Goal: Task Accomplishment & Management: Complete application form

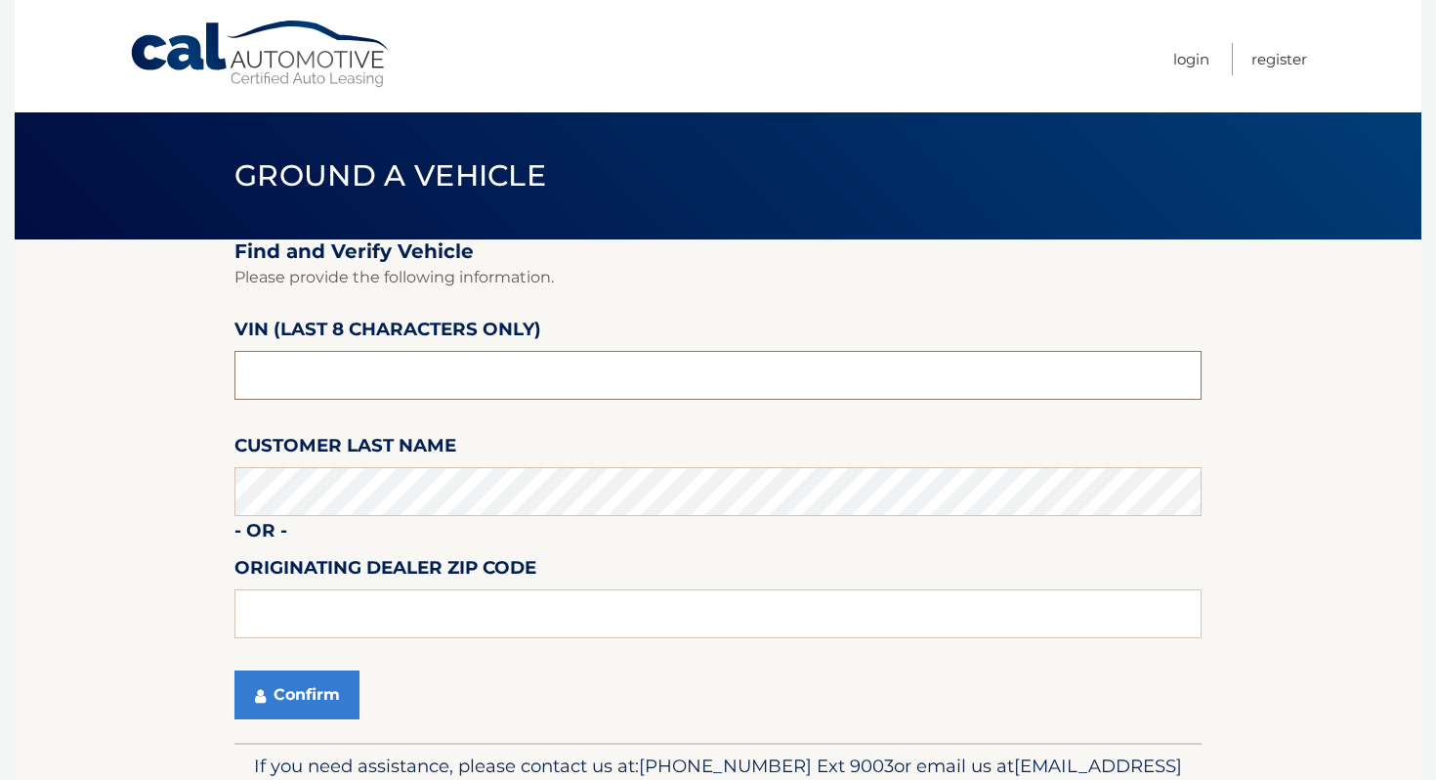
click at [537, 375] on input "text" at bounding box center [717, 375] width 967 height 49
type input "nh489194"
click at [277, 699] on button "Confirm" at bounding box center [296, 694] width 125 height 49
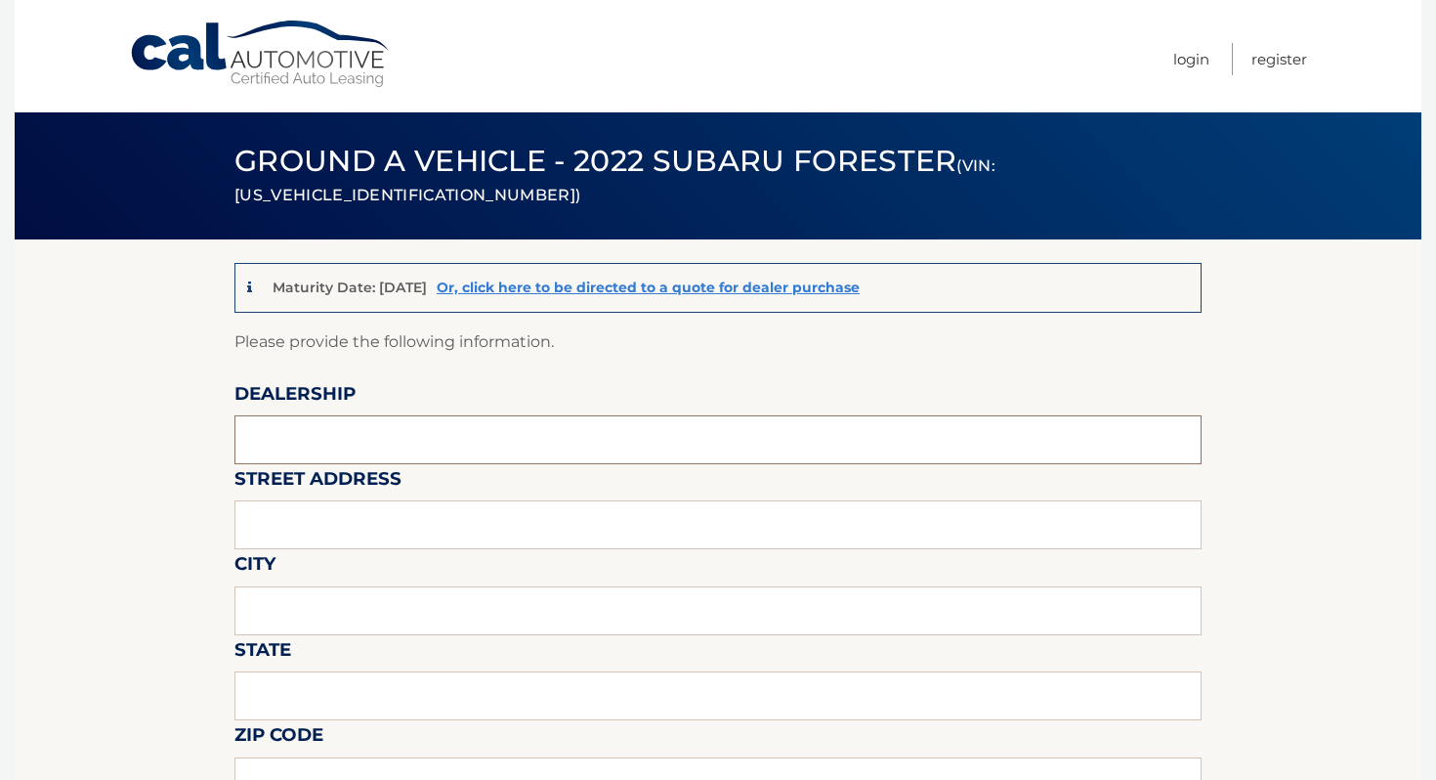
click at [335, 433] on input "text" at bounding box center [717, 439] width 967 height 49
type input "BOBSON"
type input "1257 Hylan Blvd"
type input "Staten Island"
type input "NY"
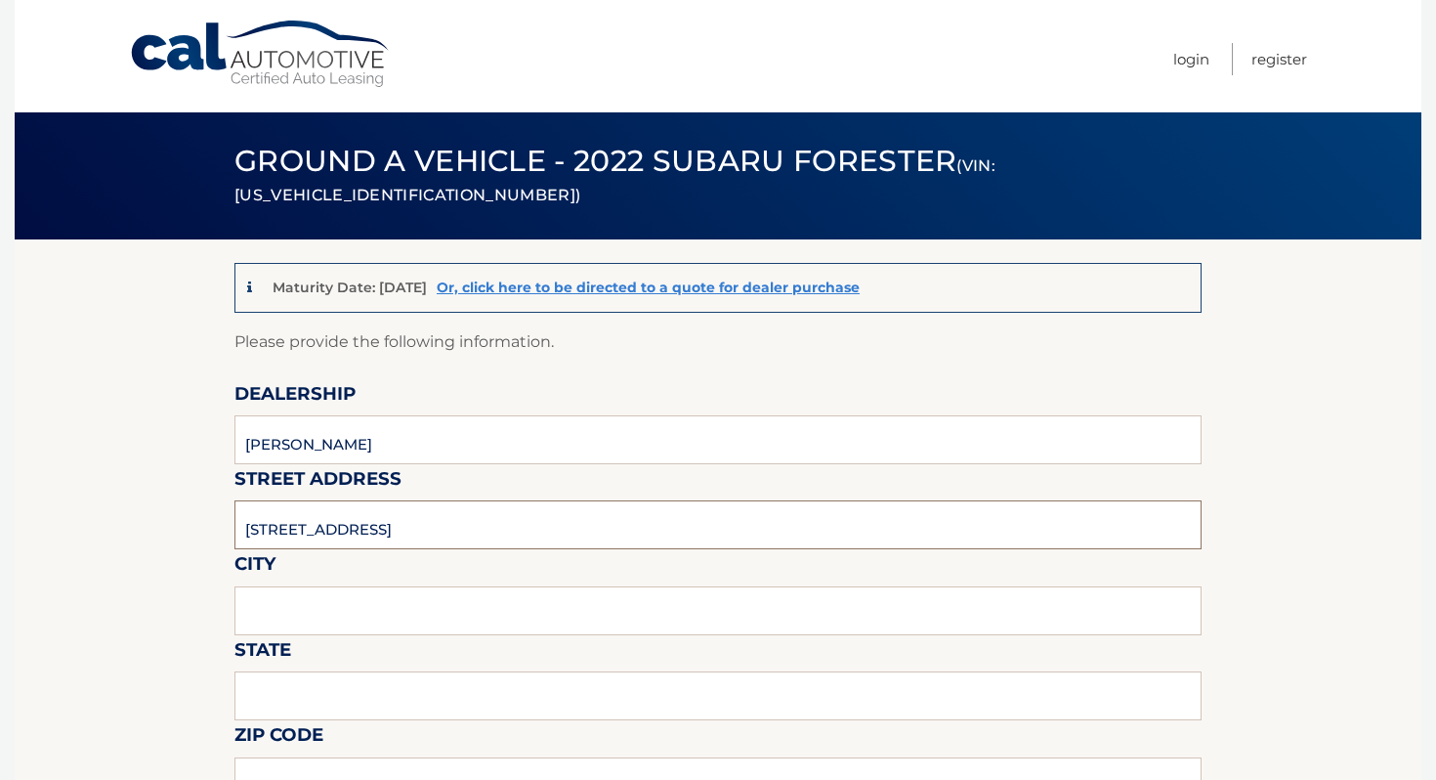
type input "10305"
type input "MICHAEL"
drag, startPoint x: 361, startPoint y: 443, endPoint x: 212, endPoint y: 447, distance: 149.5
click at [380, 437] on input "ISLAND CDJR" at bounding box center [717, 439] width 967 height 49
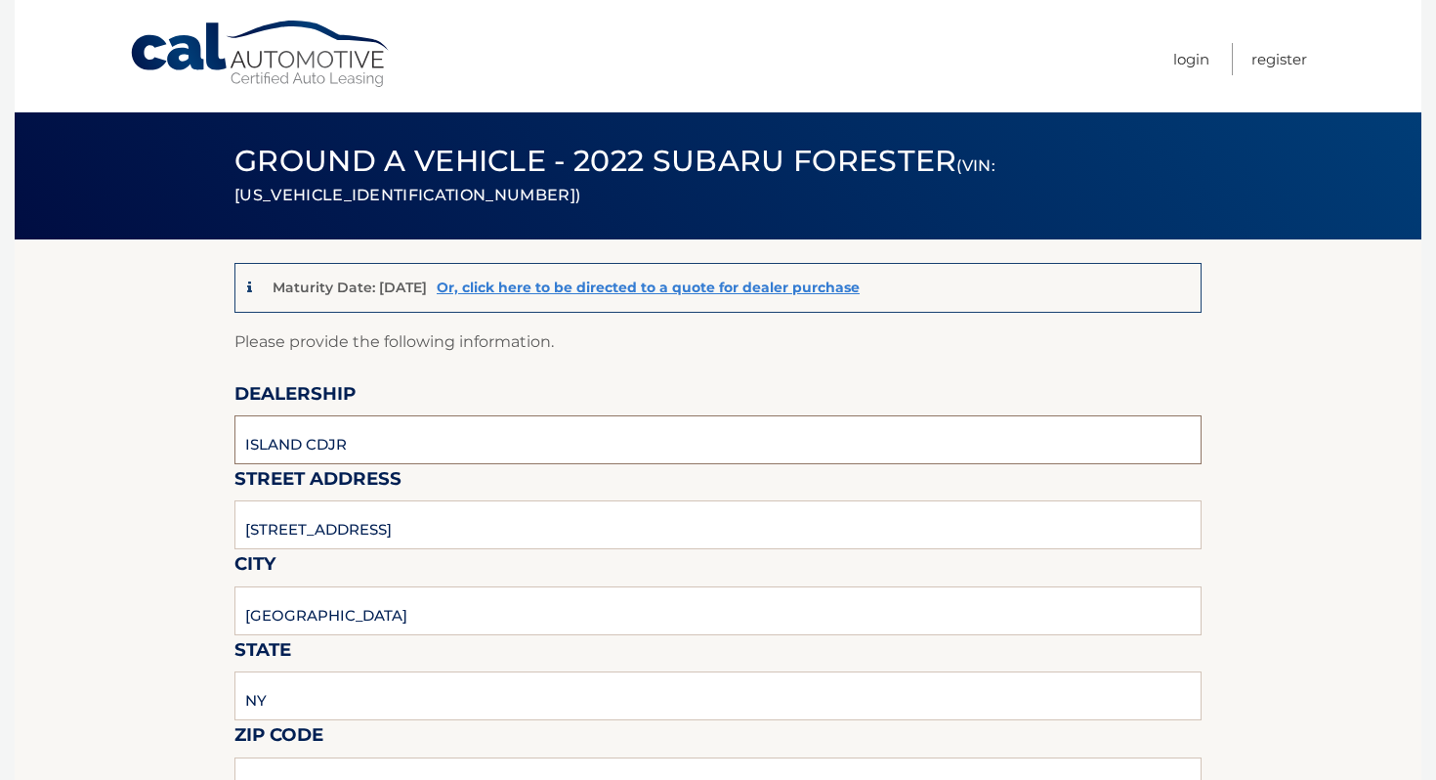
click at [394, 451] on input "ISLAND CDJR" at bounding box center [717, 439] width 967 height 49
type input "ISLAND AUTO GROUP"
click at [365, 514] on input "1257 Hylan Blvd" at bounding box center [717, 524] width 967 height 49
click at [363, 522] on input "1257 Hylan Blvd" at bounding box center [717, 524] width 967 height 49
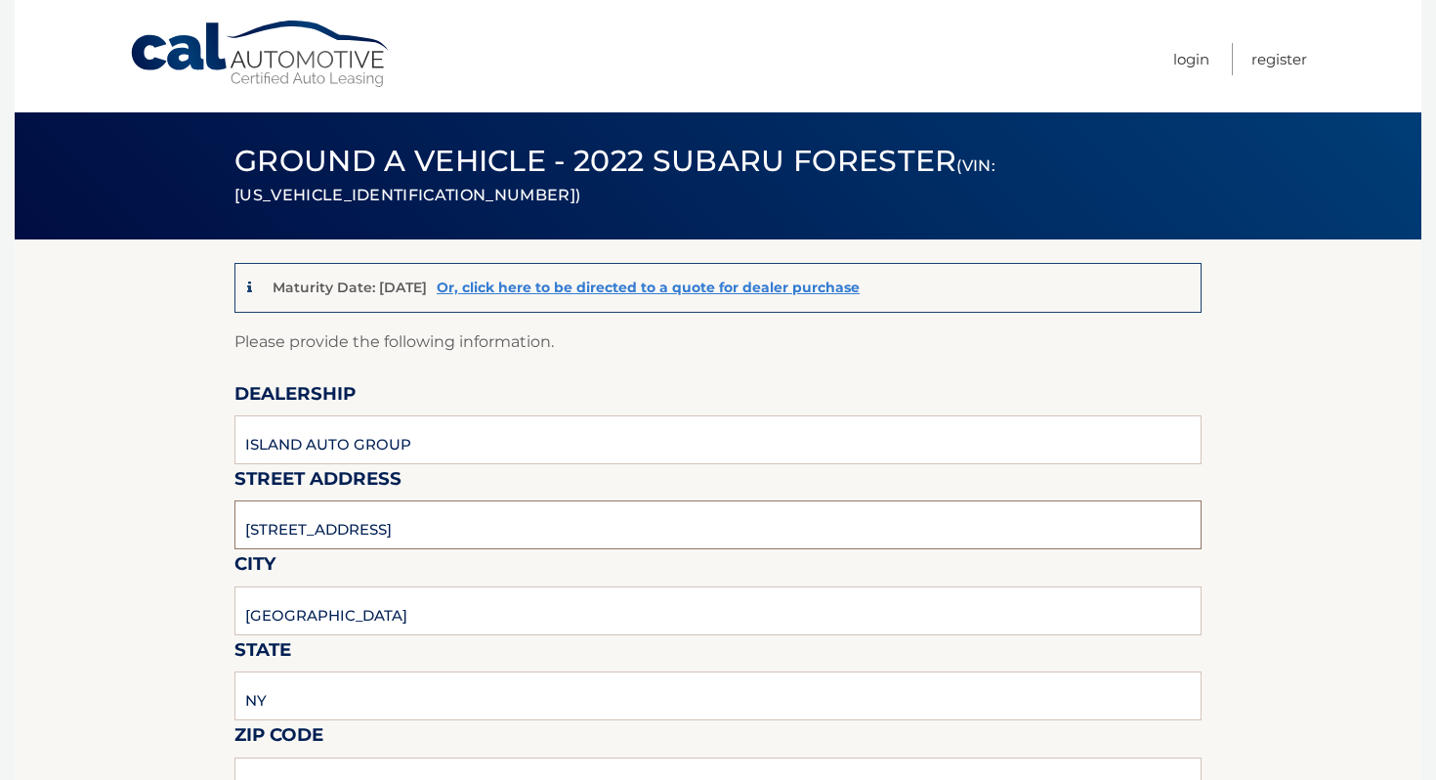
click at [363, 522] on input "1257 Hylan Blvd" at bounding box center [717, 524] width 967 height 49
type input "2424 HYLAN BLVD"
click at [339, 609] on input "Staten Island" at bounding box center [717, 610] width 967 height 49
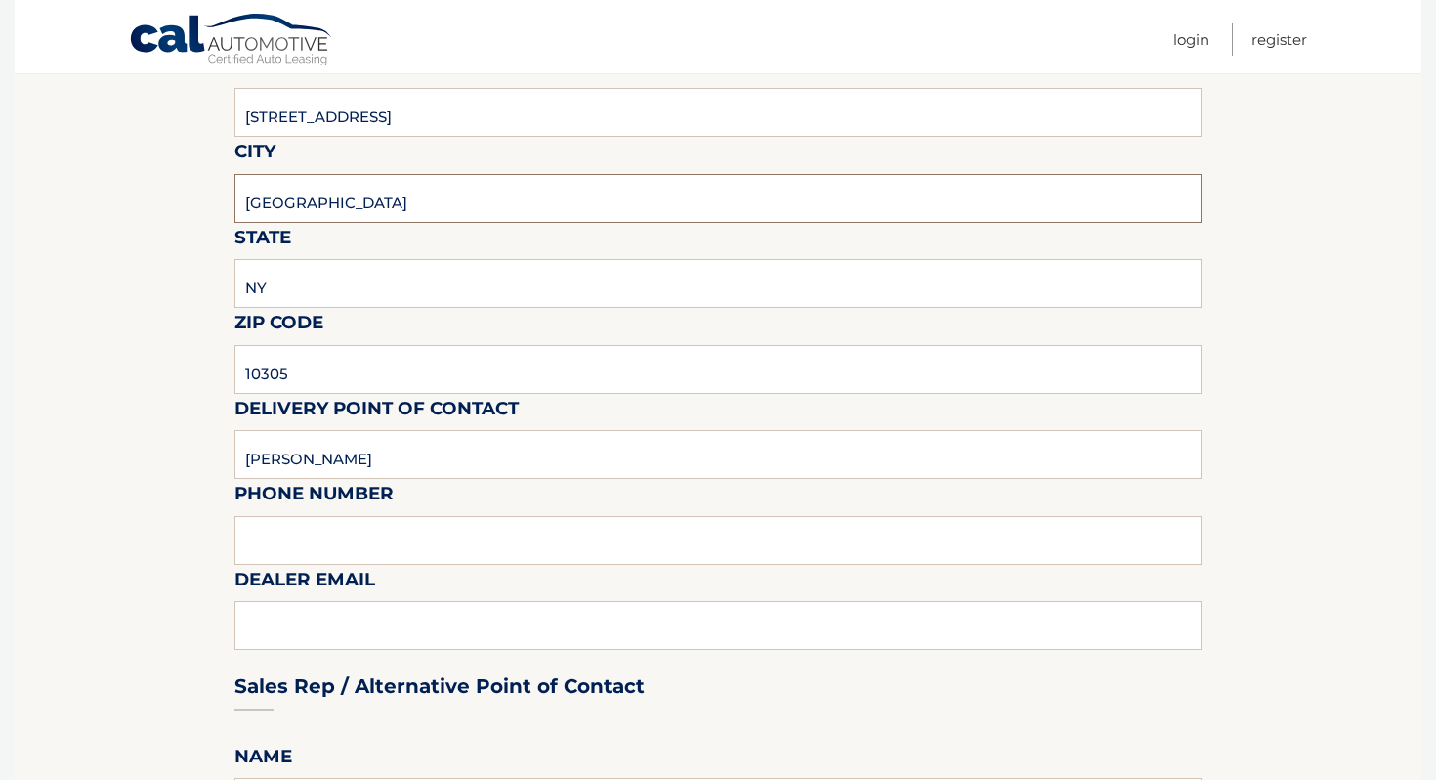
scroll to position [427, 0]
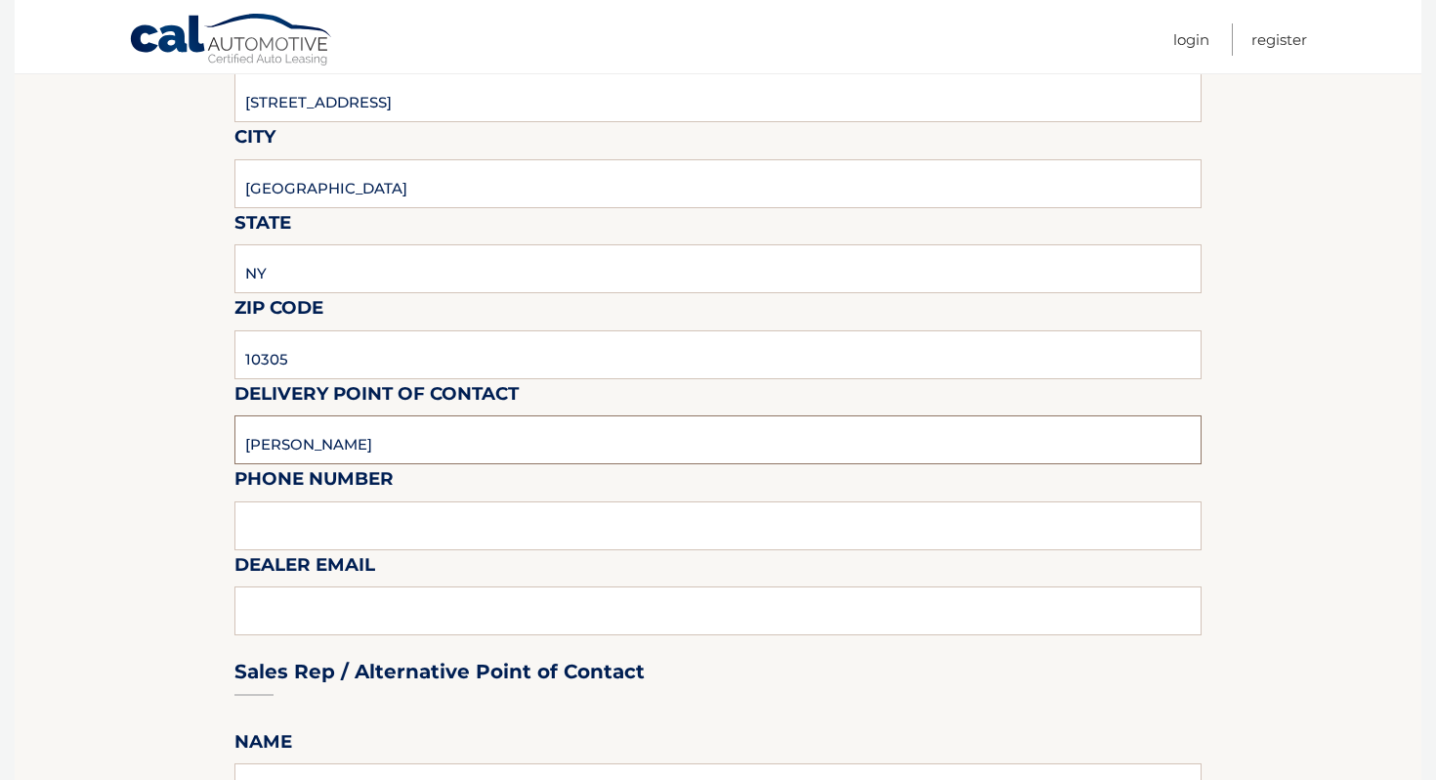
click at [369, 451] on input "MICHAEL" at bounding box center [717, 439] width 967 height 49
type input "Clayton G Kemp"
click at [372, 511] on input "text" at bounding box center [717, 525] width 967 height 49
type input "7323792810"
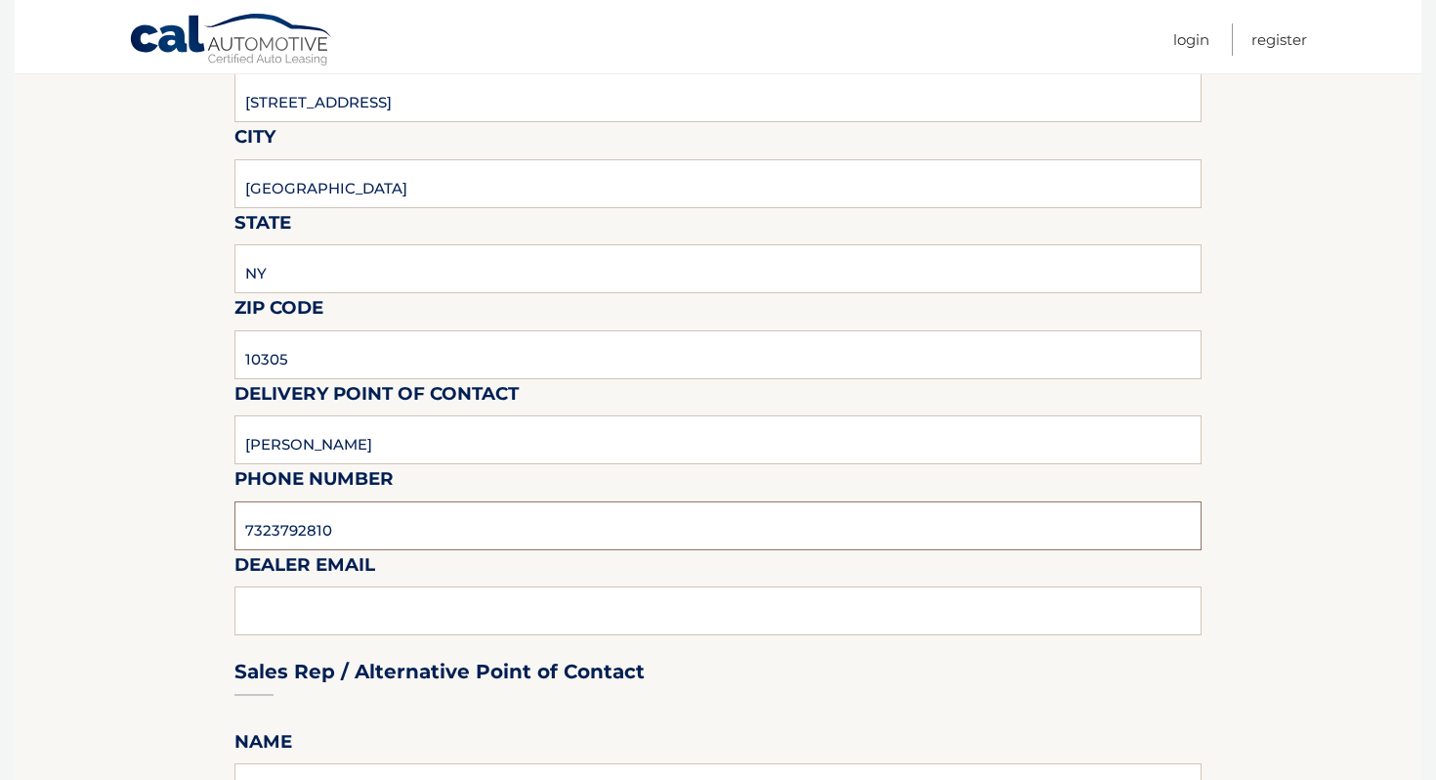
type input "ckemp@myislandsubaru.com"
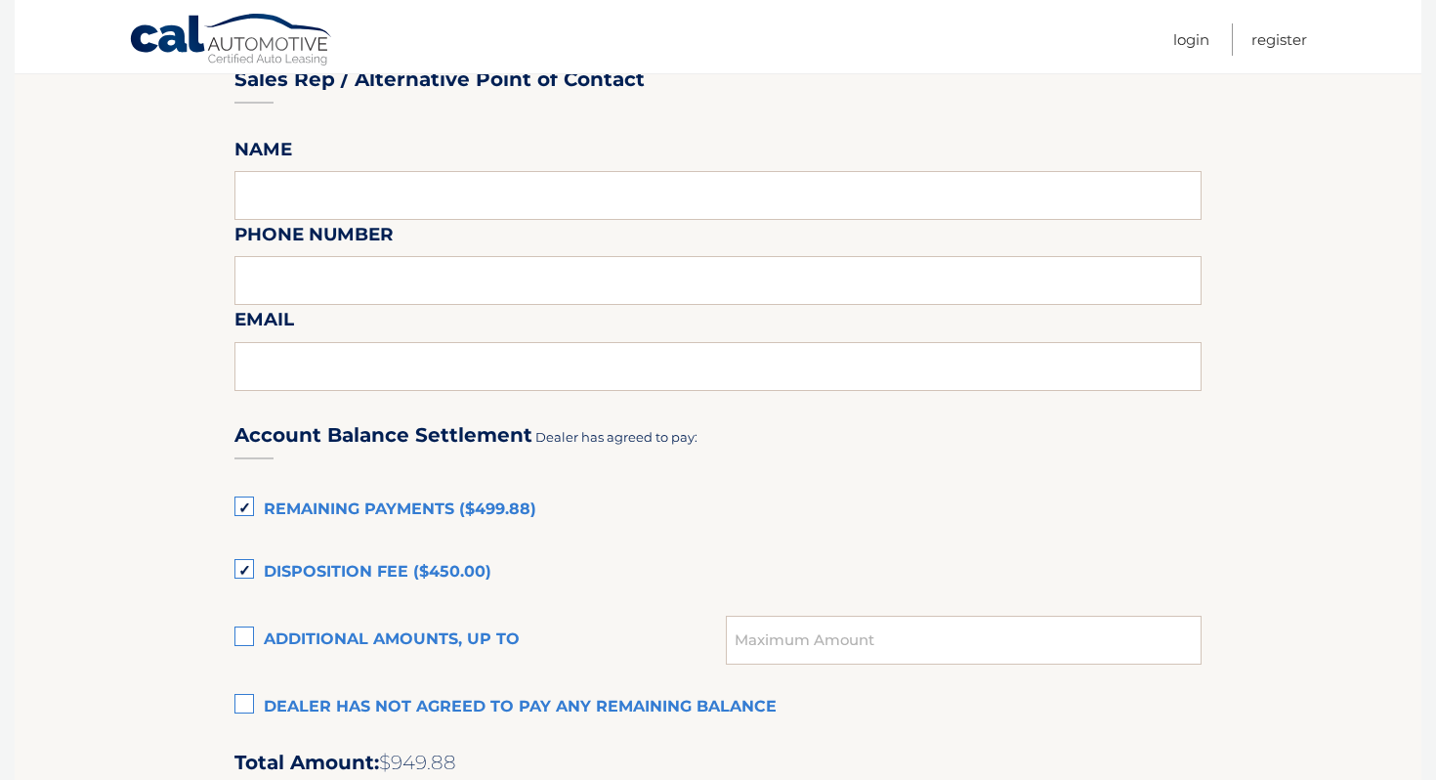
scroll to position [1077, 0]
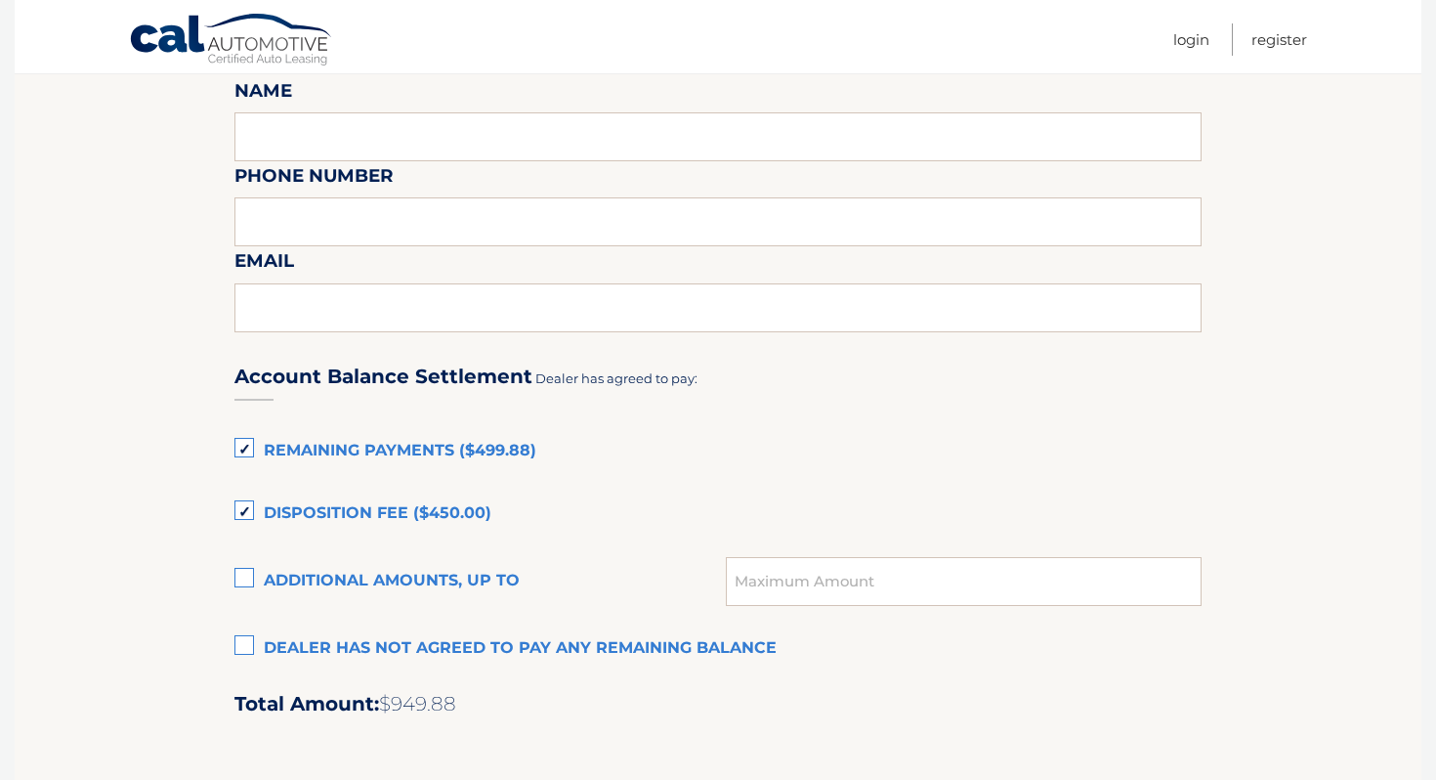
click at [450, 450] on label "Remaining Payments ($499.88)" at bounding box center [717, 451] width 967 height 39
click at [0, 0] on input "Remaining Payments ($499.88)" at bounding box center [0, 0] width 0 height 0
click at [414, 495] on label "Disposition Fee ($450.00)" at bounding box center [717, 513] width 967 height 39
click at [0, 0] on input "Disposition Fee ($450.00)" at bounding box center [0, 0] width 0 height 0
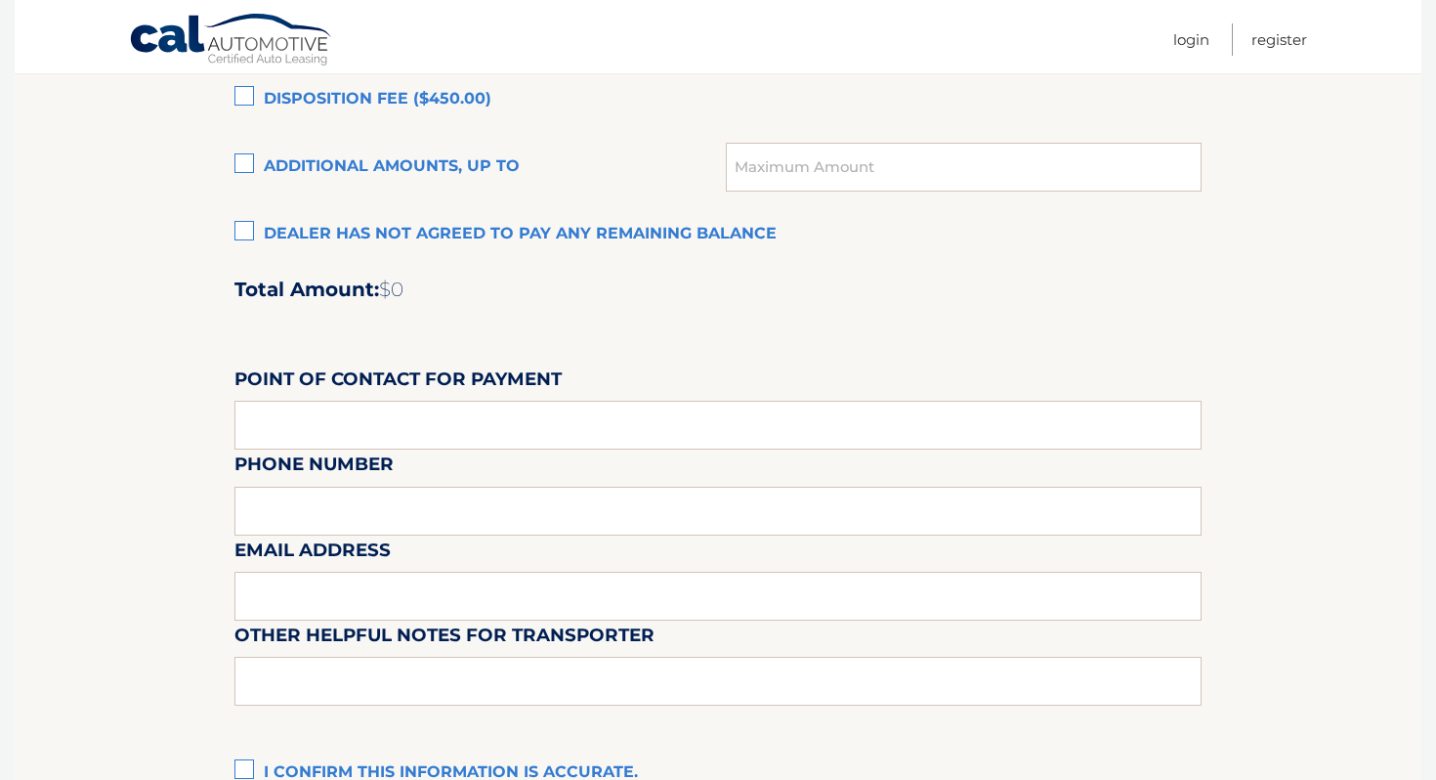
scroll to position [1572, 0]
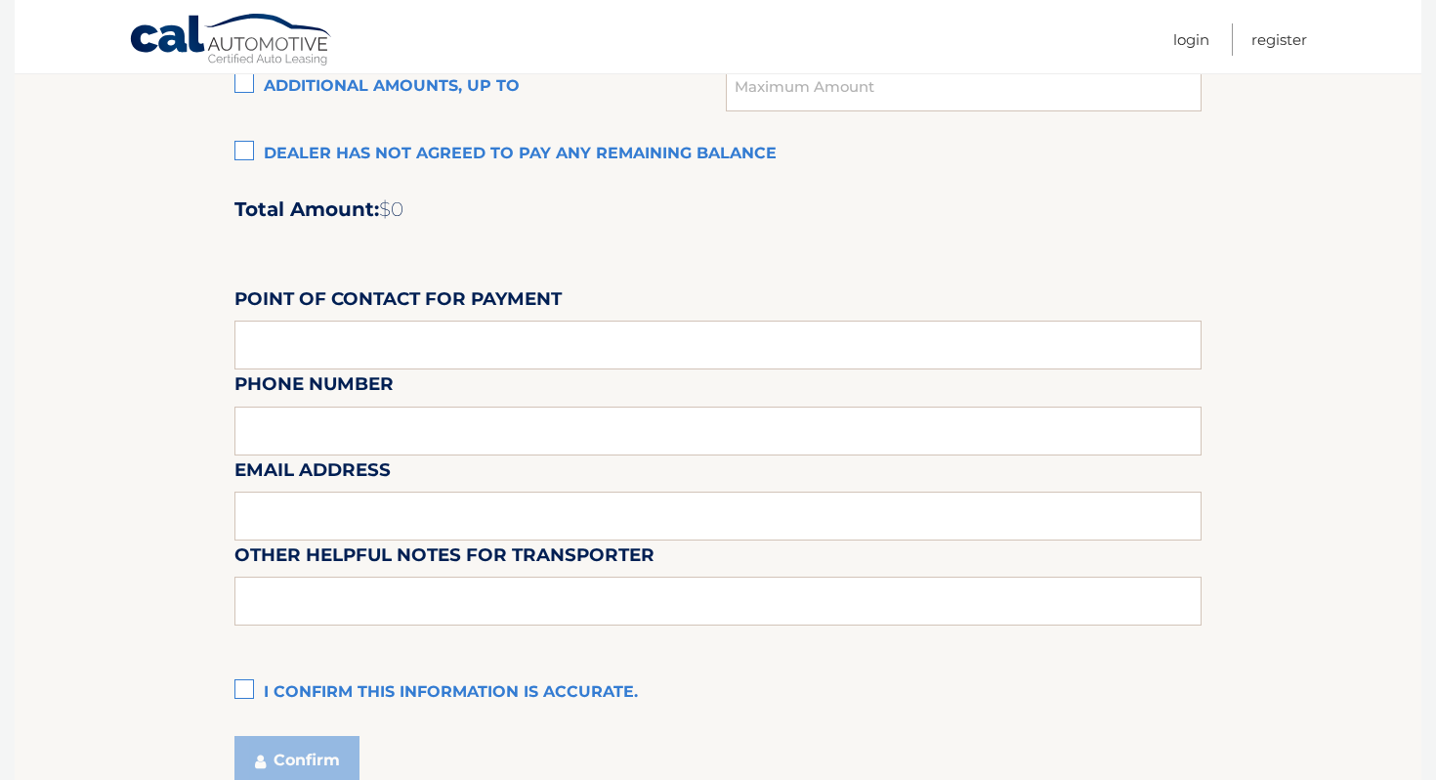
click at [372, 695] on label "I confirm this information is accurate." at bounding box center [717, 692] width 967 height 39
click at [0, 0] on input "I confirm this information is accurate." at bounding box center [0, 0] width 0 height 0
click at [328, 750] on button "Confirm" at bounding box center [296, 760] width 125 height 49
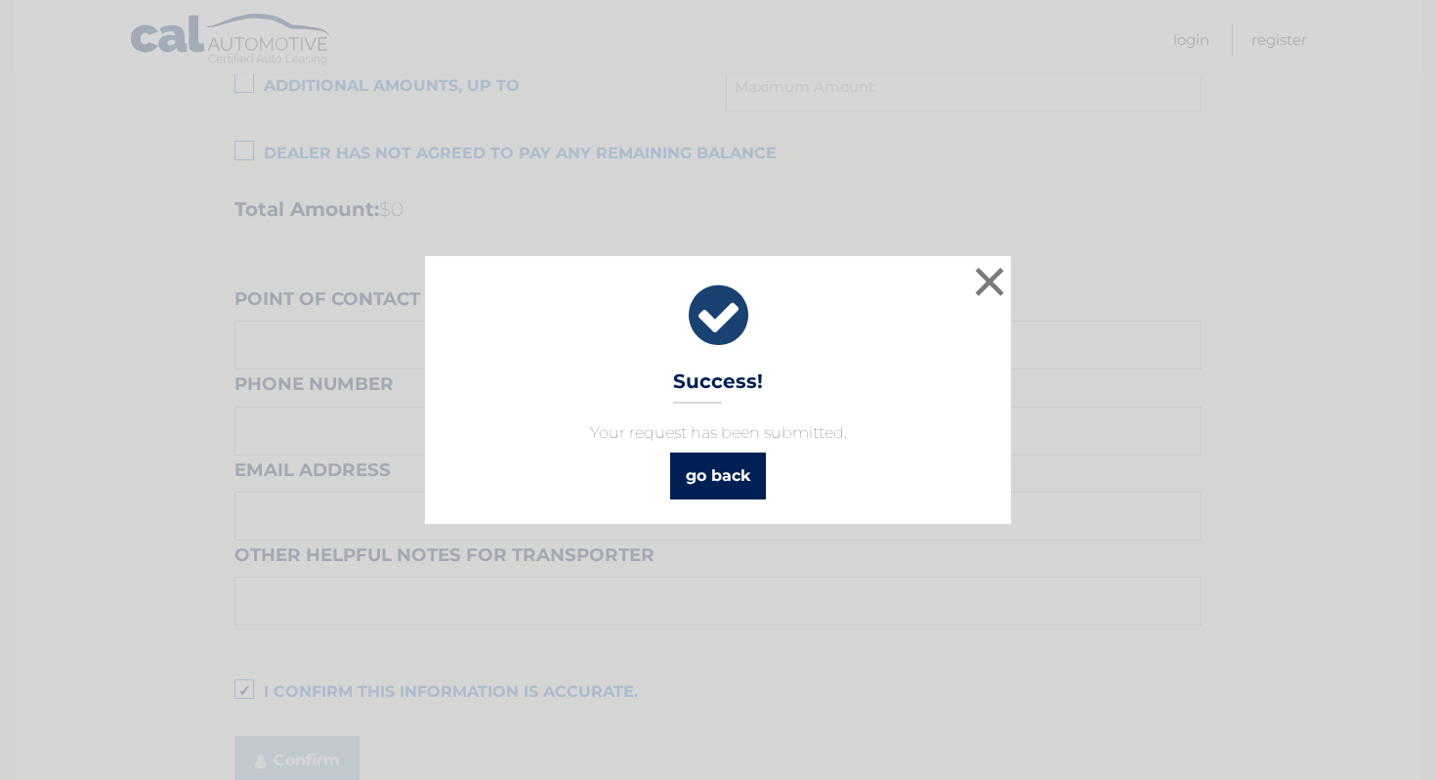
click at [738, 478] on link "go back" at bounding box center [718, 475] width 96 height 47
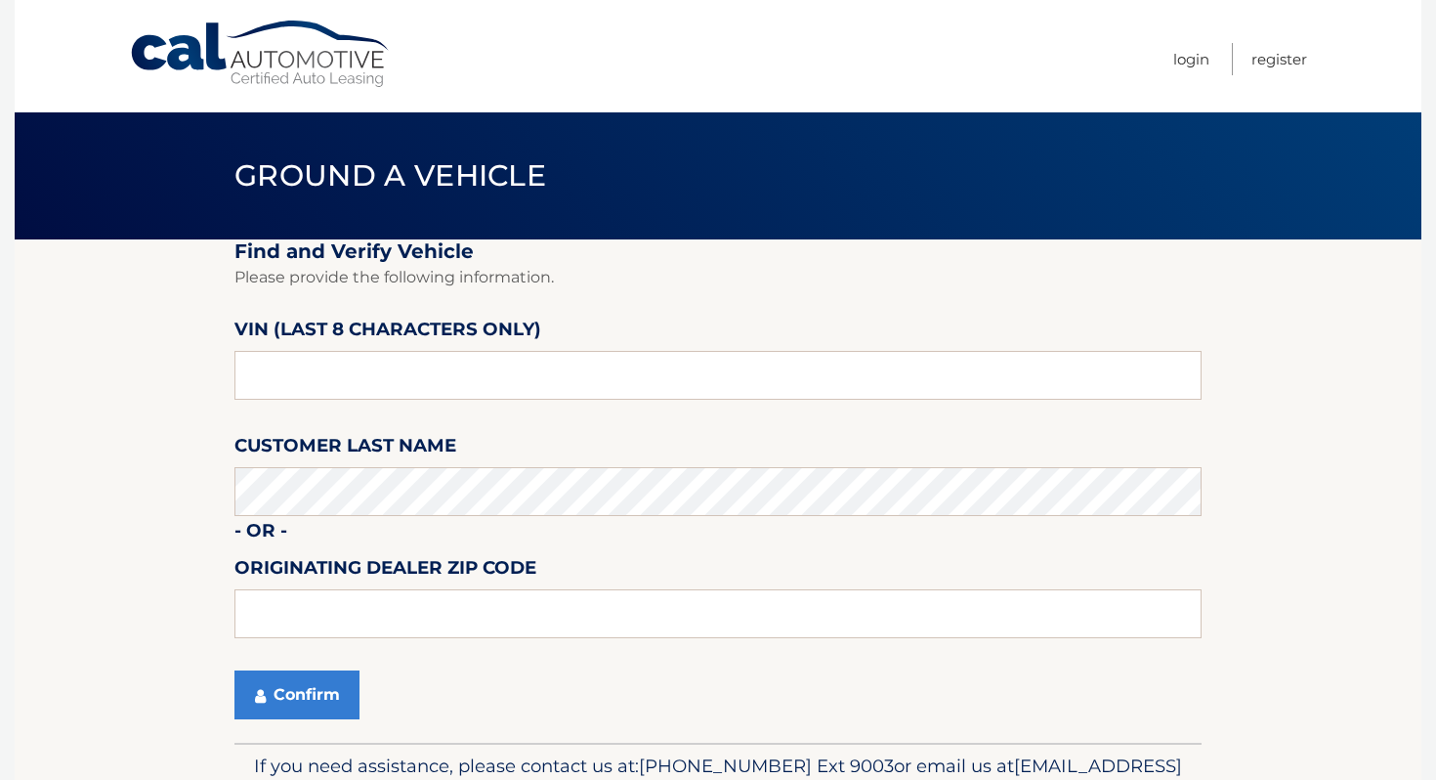
click at [725, 457] on fieldset "Find and Verify Vehicle Please provide the following information. VIN (last 8 c…" at bounding box center [717, 490] width 967 height 503
click at [686, 368] on input "text" at bounding box center [717, 375] width 967 height 49
type input "pn555684"
click at [336, 676] on button "Confirm" at bounding box center [296, 694] width 125 height 49
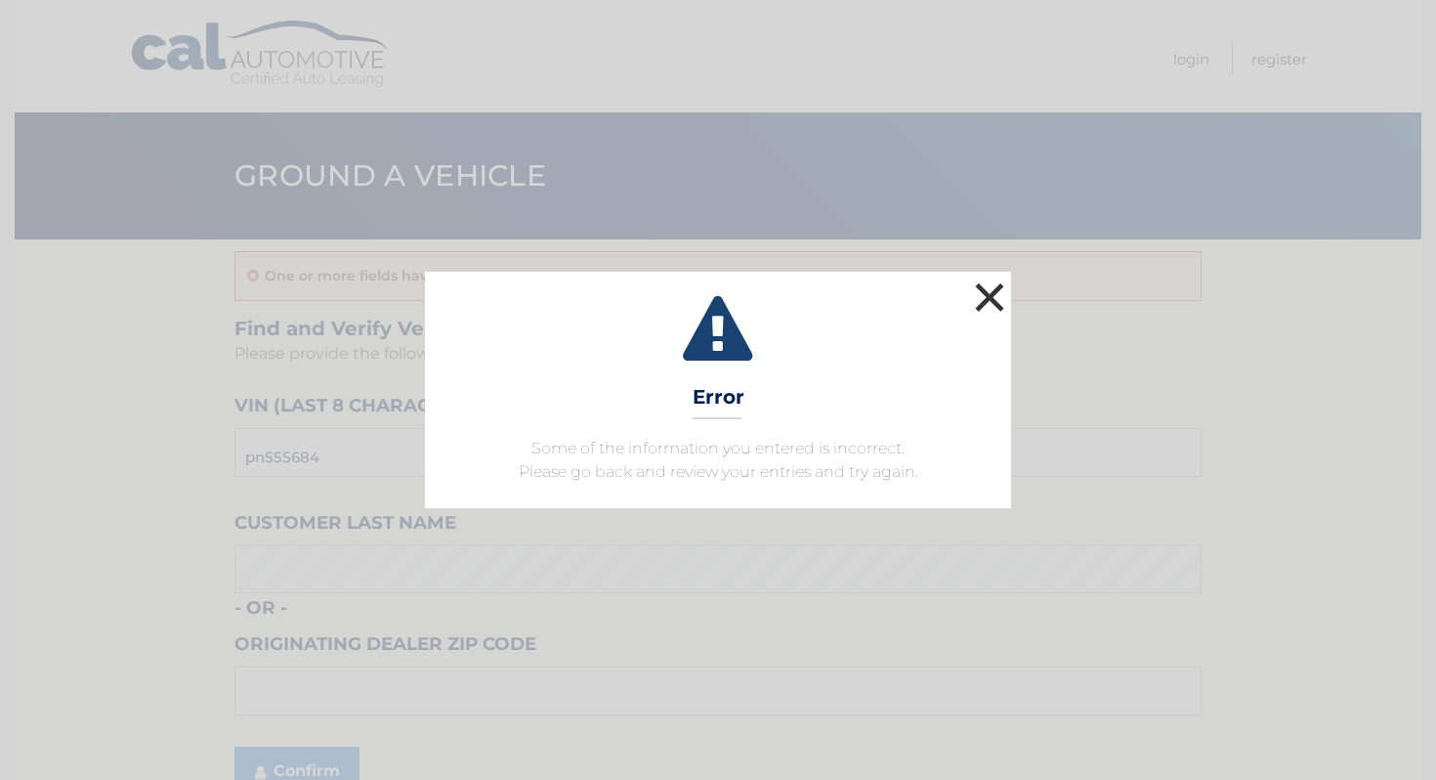
click at [1007, 297] on button "×" at bounding box center [989, 296] width 39 height 39
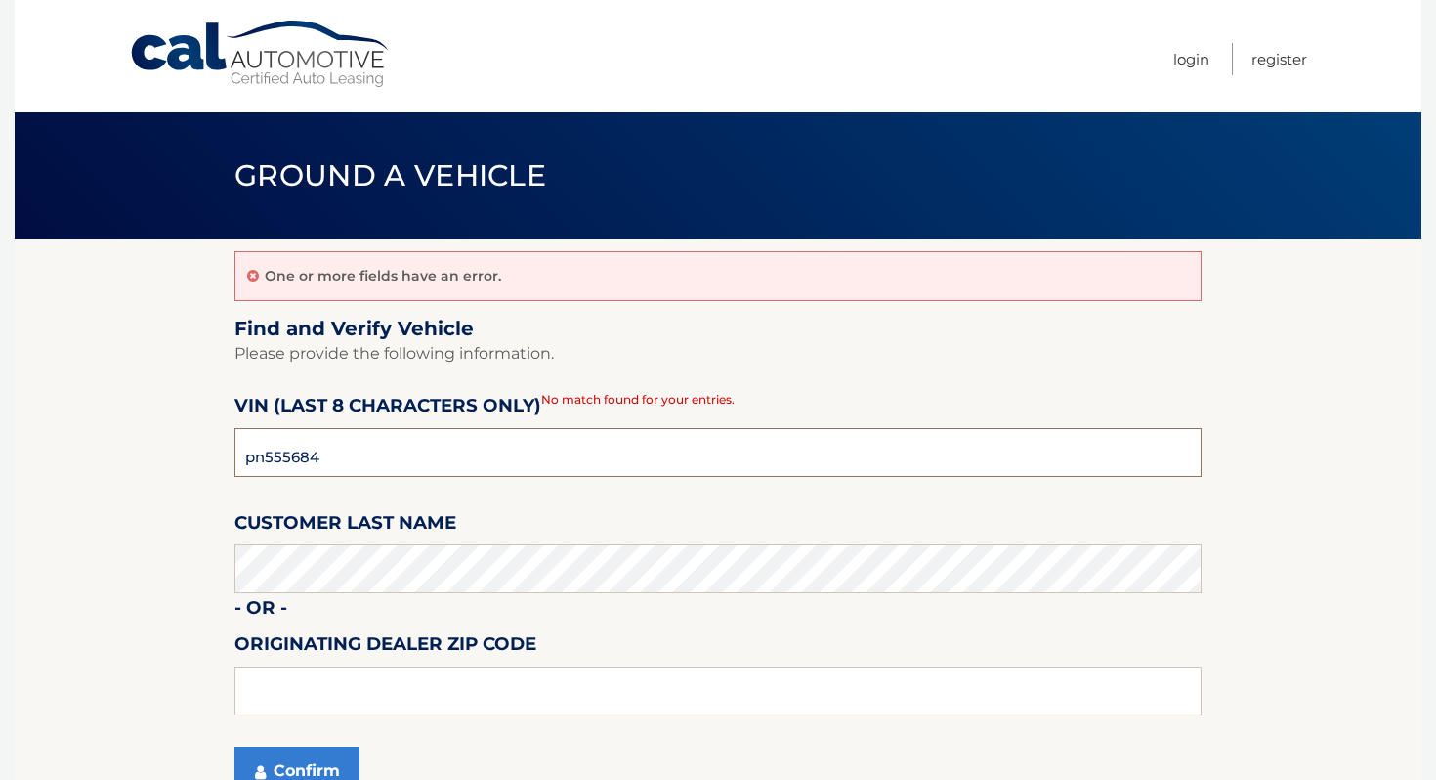
click at [439, 448] on input "pn555684" at bounding box center [717, 452] width 967 height 49
type input "pn555864"
click at [331, 761] on button "Confirm" at bounding box center [296, 770] width 125 height 49
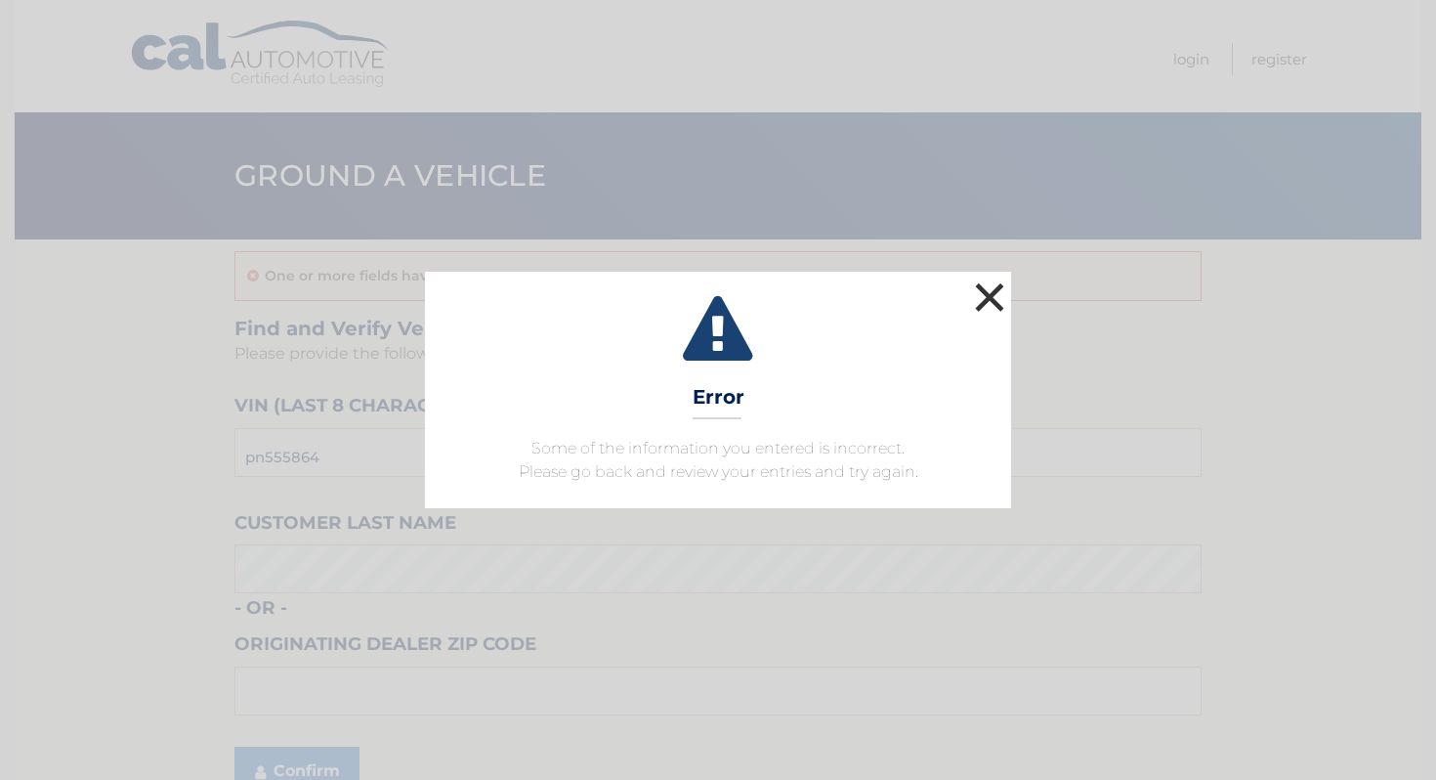
click at [985, 297] on button "×" at bounding box center [989, 296] width 39 height 39
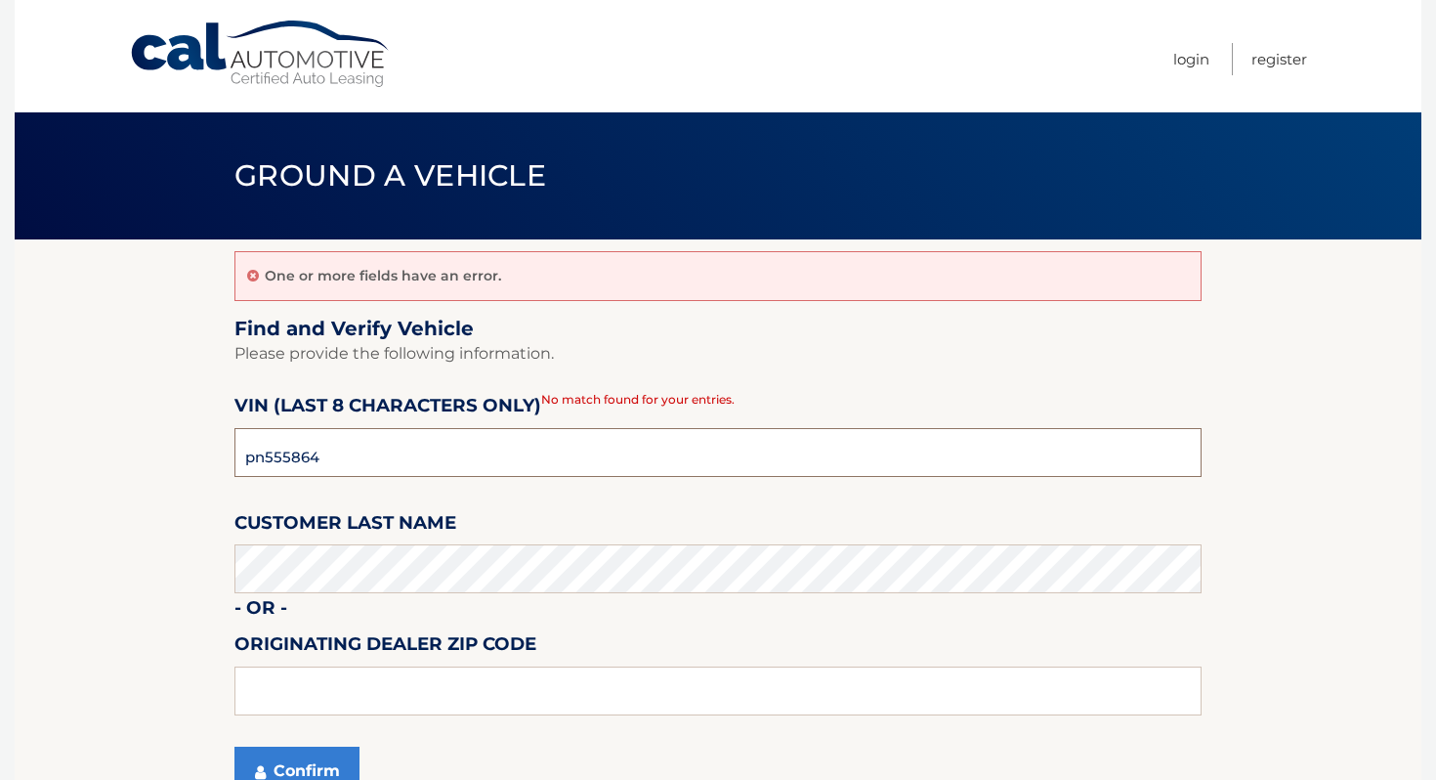
click at [344, 451] on input "pn555864" at bounding box center [717, 452] width 967 height 49
type input "PN555864"
click at [234, 746] on button "Confirm" at bounding box center [296, 770] width 125 height 49
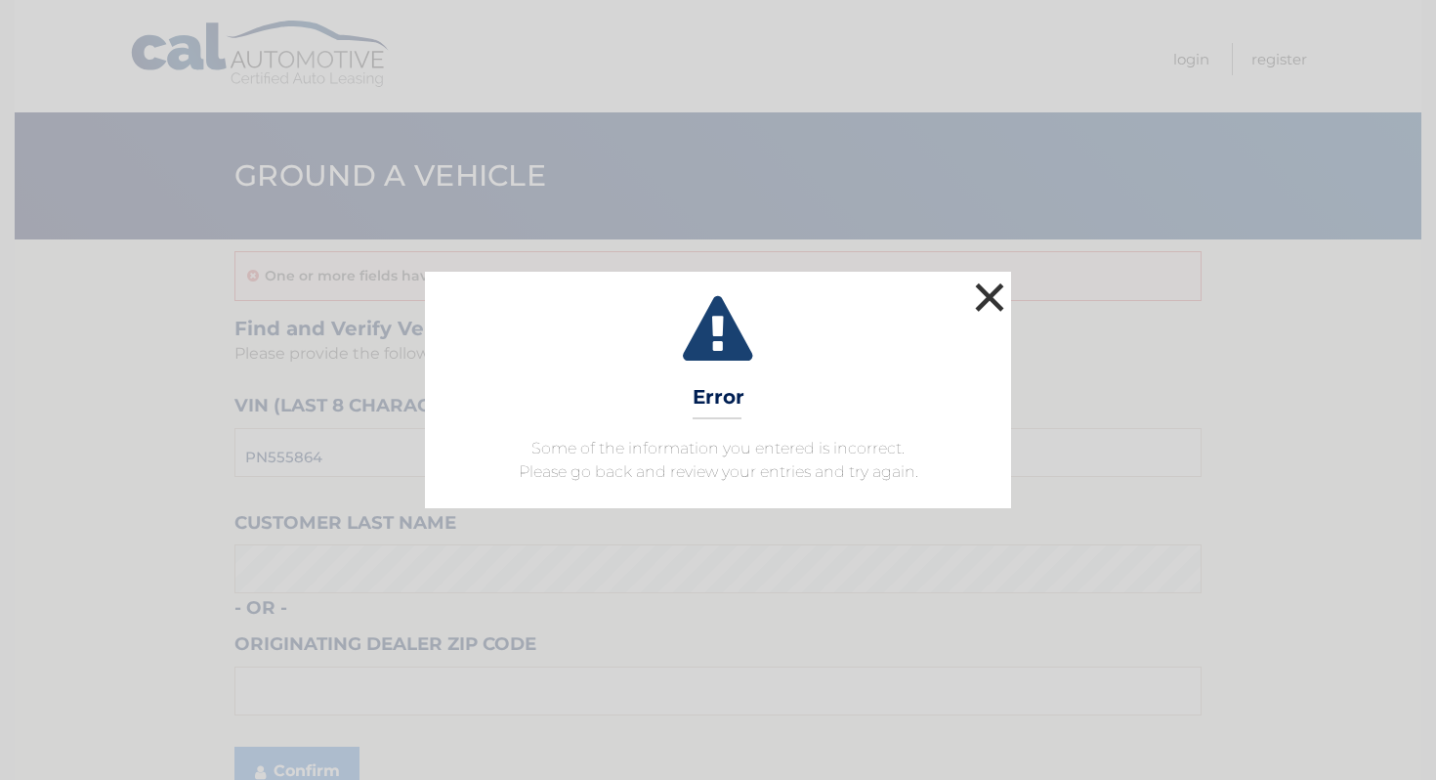
click at [994, 291] on button "×" at bounding box center [989, 296] width 39 height 39
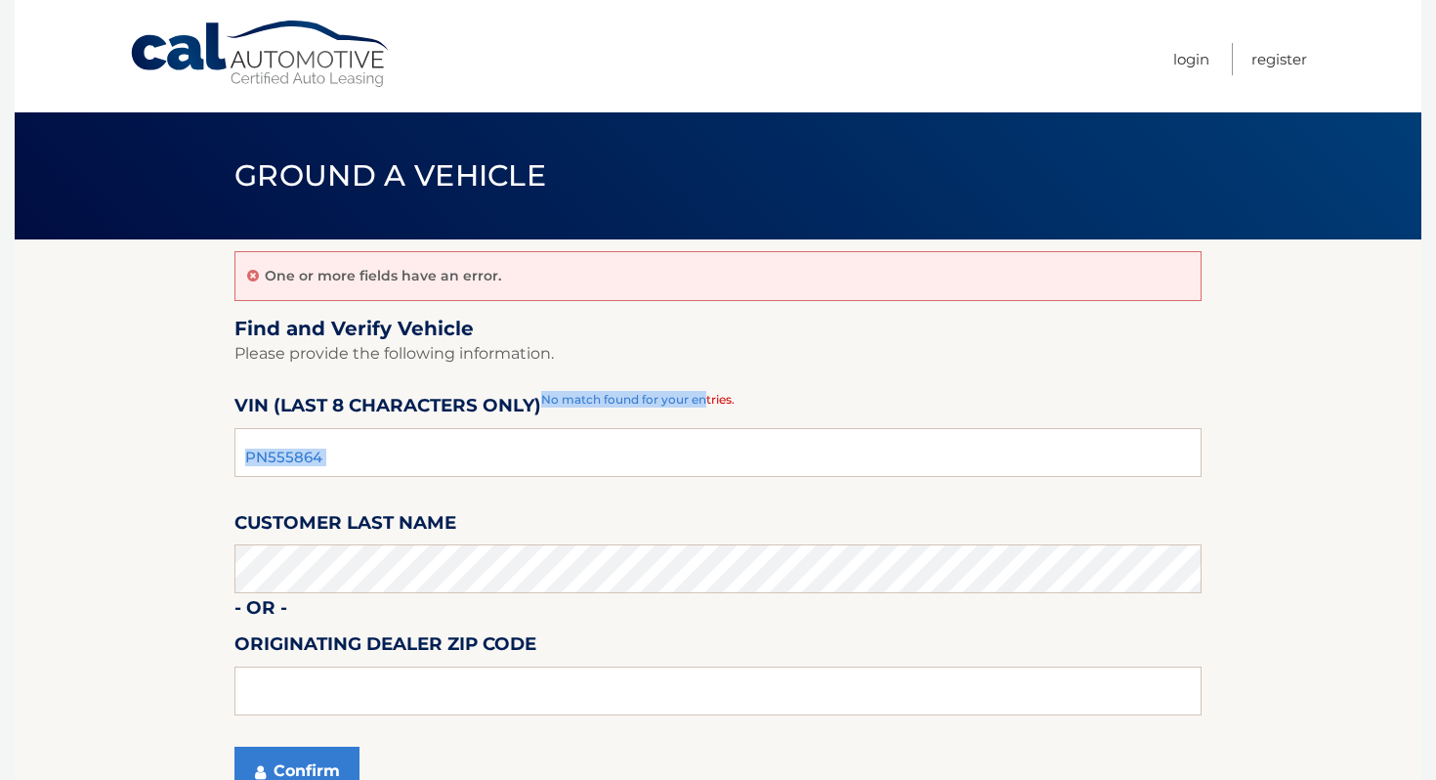
drag, startPoint x: 549, startPoint y: 399, endPoint x: 825, endPoint y: 398, distance: 276.5
click at [825, 398] on div "PN555864 No match found for your entries." at bounding box center [717, 399] width 967 height 17
click at [766, 375] on fieldset "Find and Verify Vehicle Please provide the following information. VIN (last 8 c…" at bounding box center [717, 568] width 967 height 503
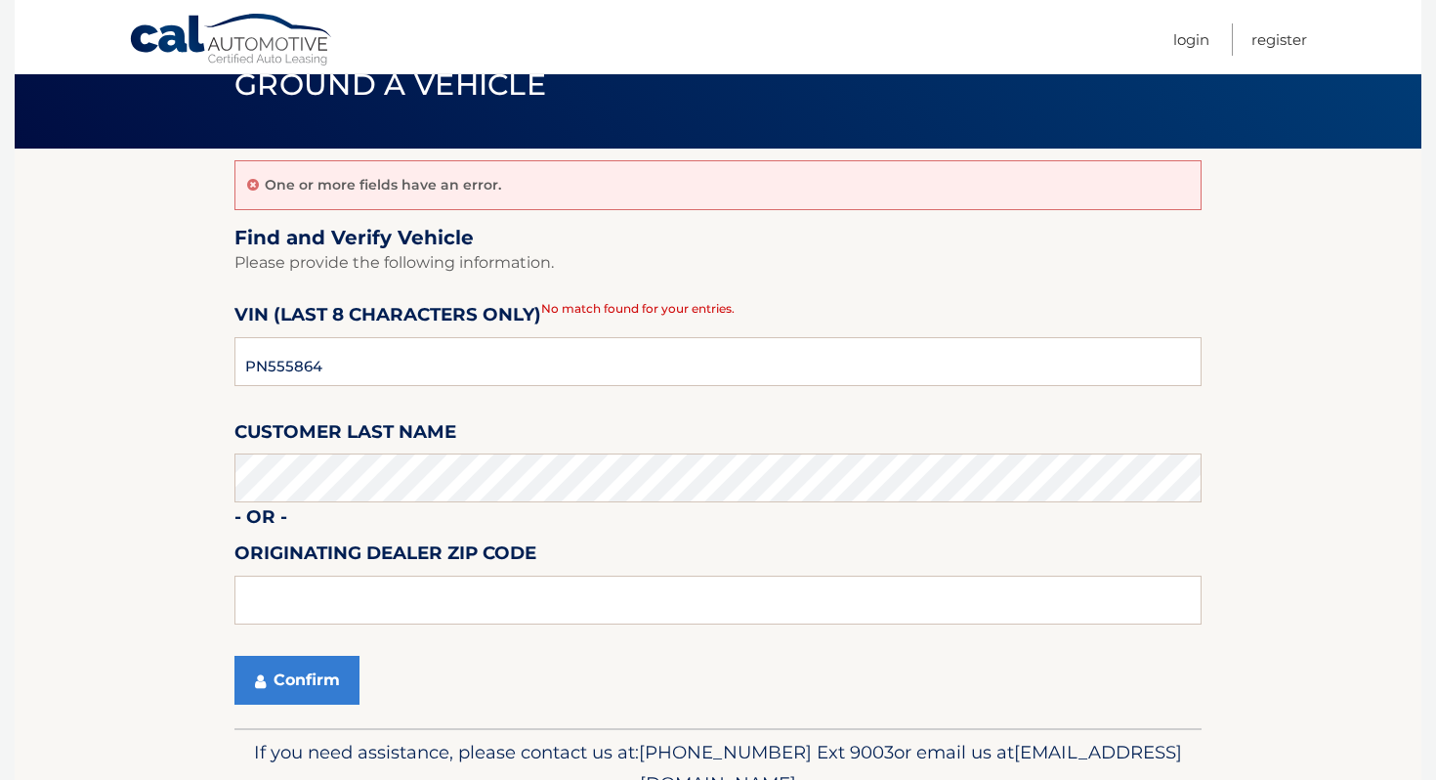
scroll to position [97, 0]
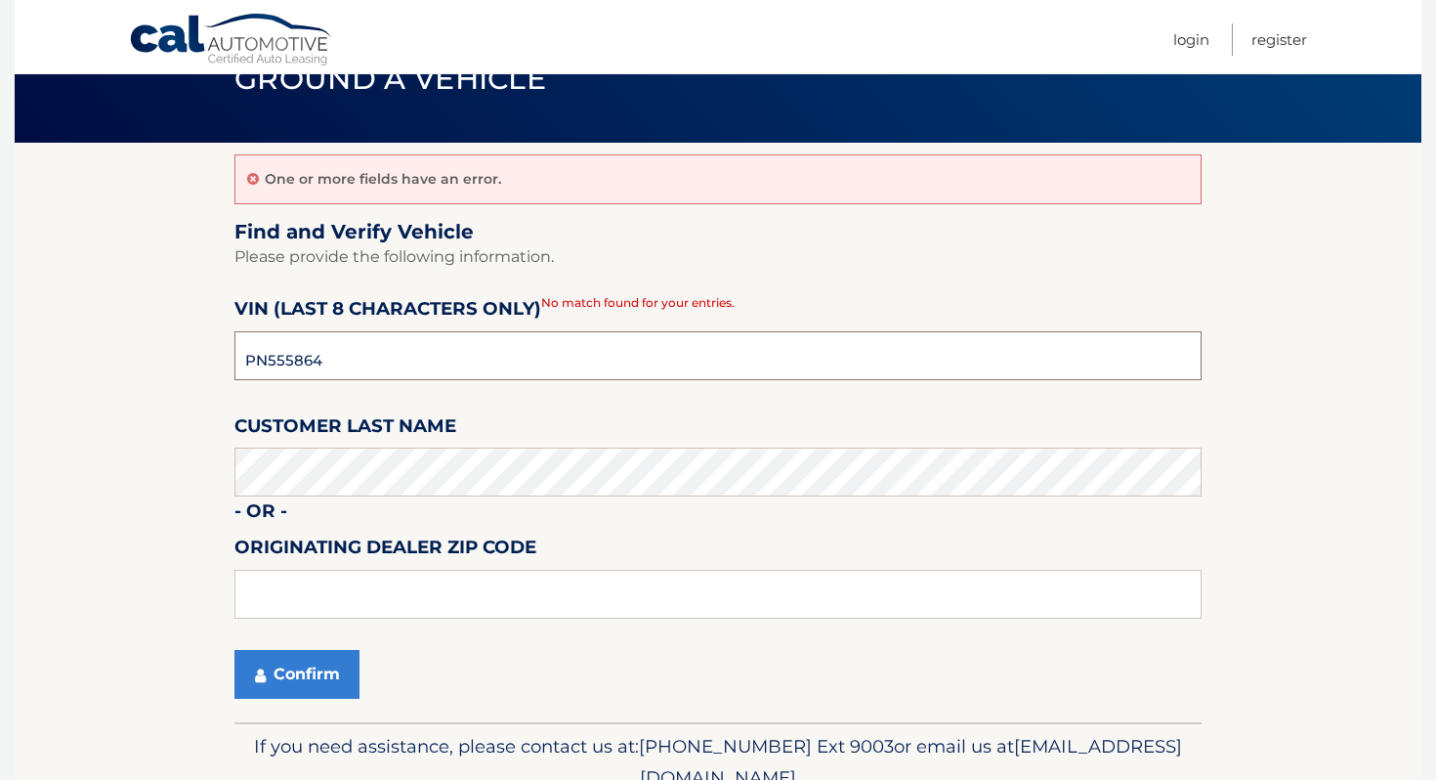
click at [766, 375] on input "PN555864" at bounding box center [717, 355] width 967 height 49
type input "pt519092"
click at [234, 650] on button "Confirm" at bounding box center [296, 674] width 125 height 49
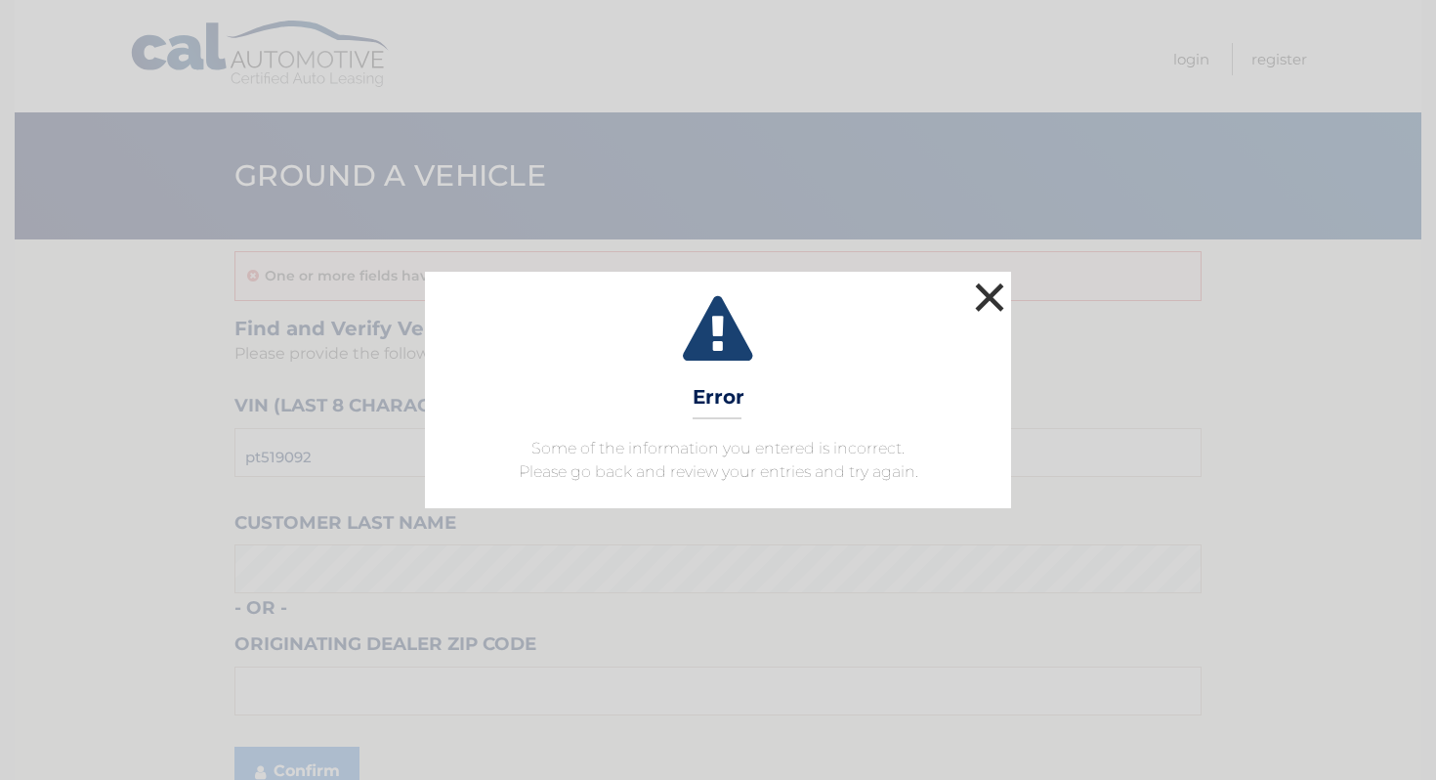
click at [1001, 288] on button "×" at bounding box center [989, 296] width 39 height 39
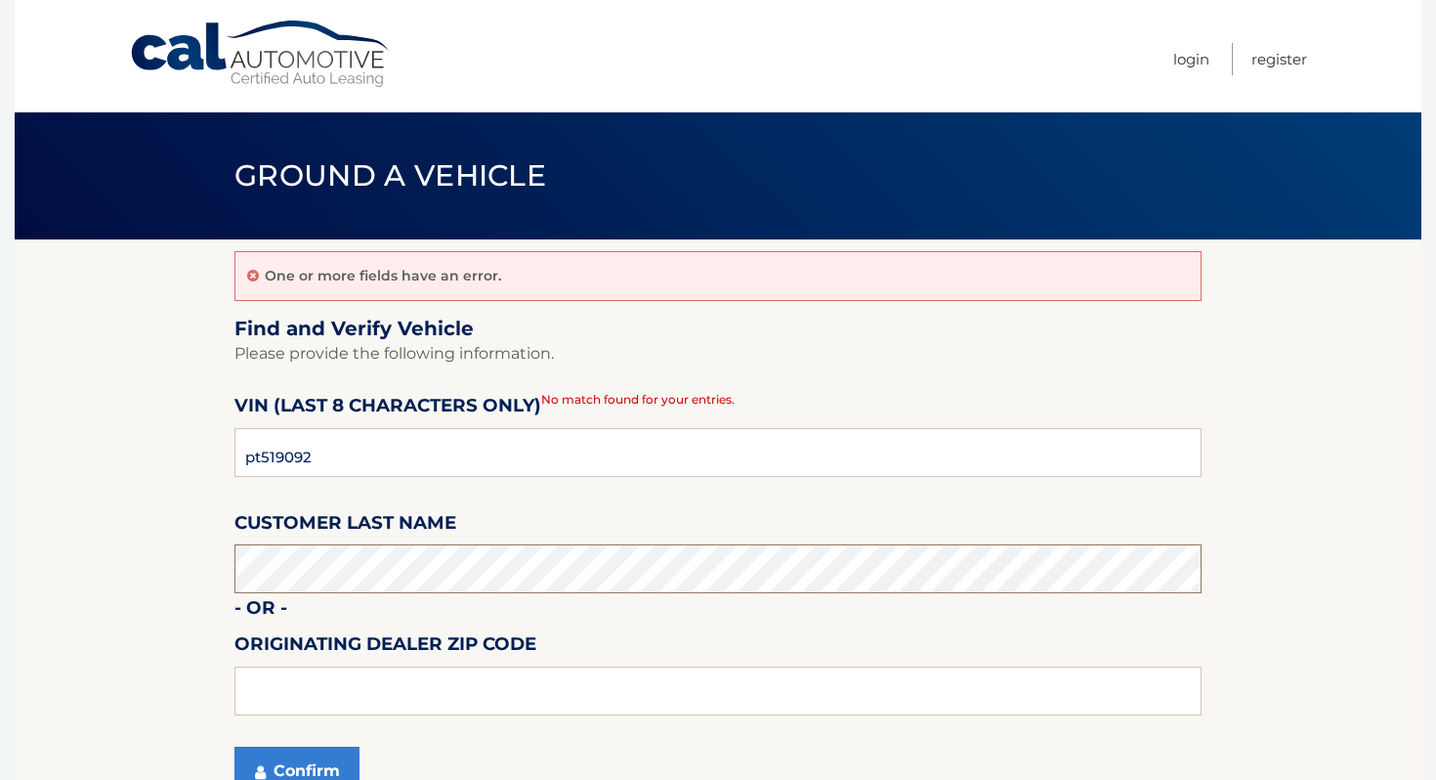
scroll to position [3, 0]
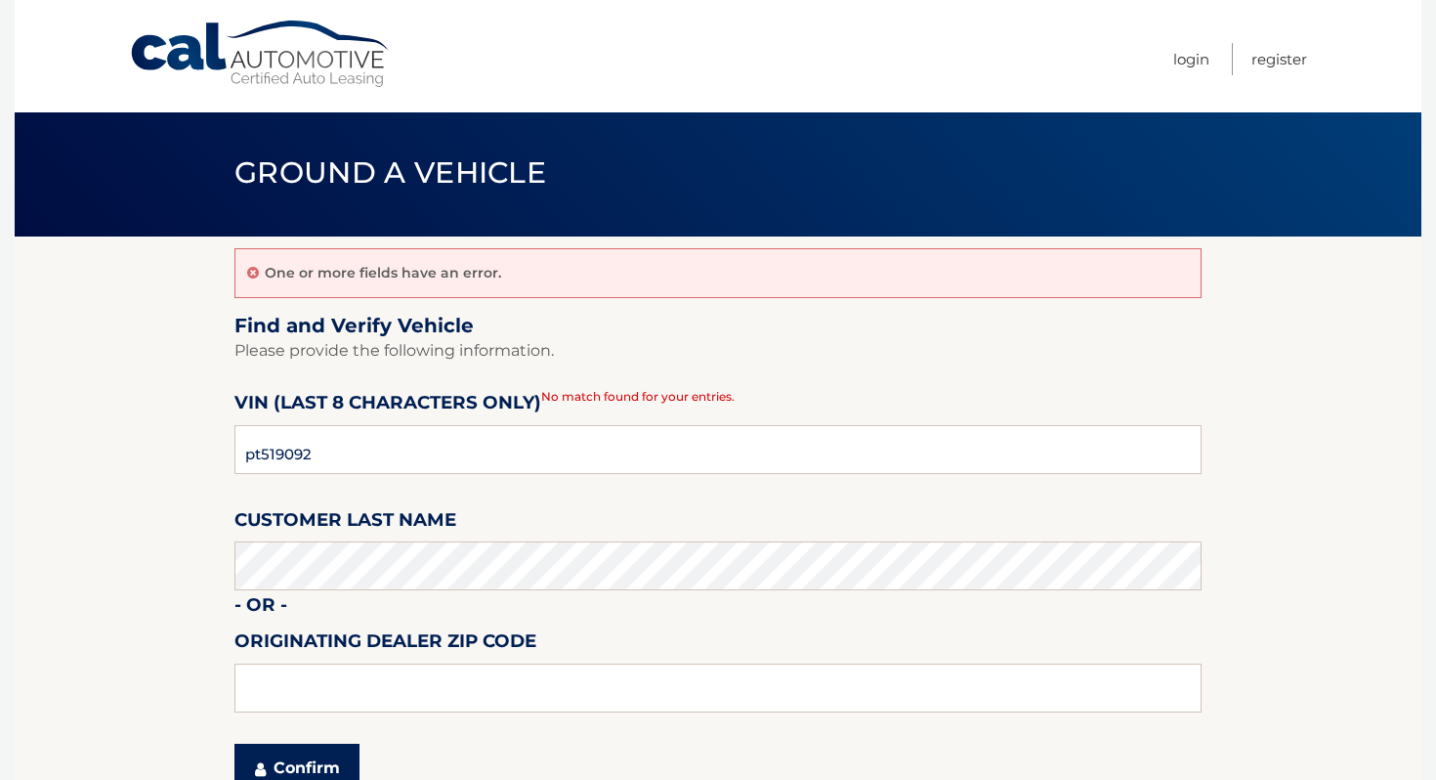
click at [311, 753] on button "Confirm" at bounding box center [296, 767] width 125 height 49
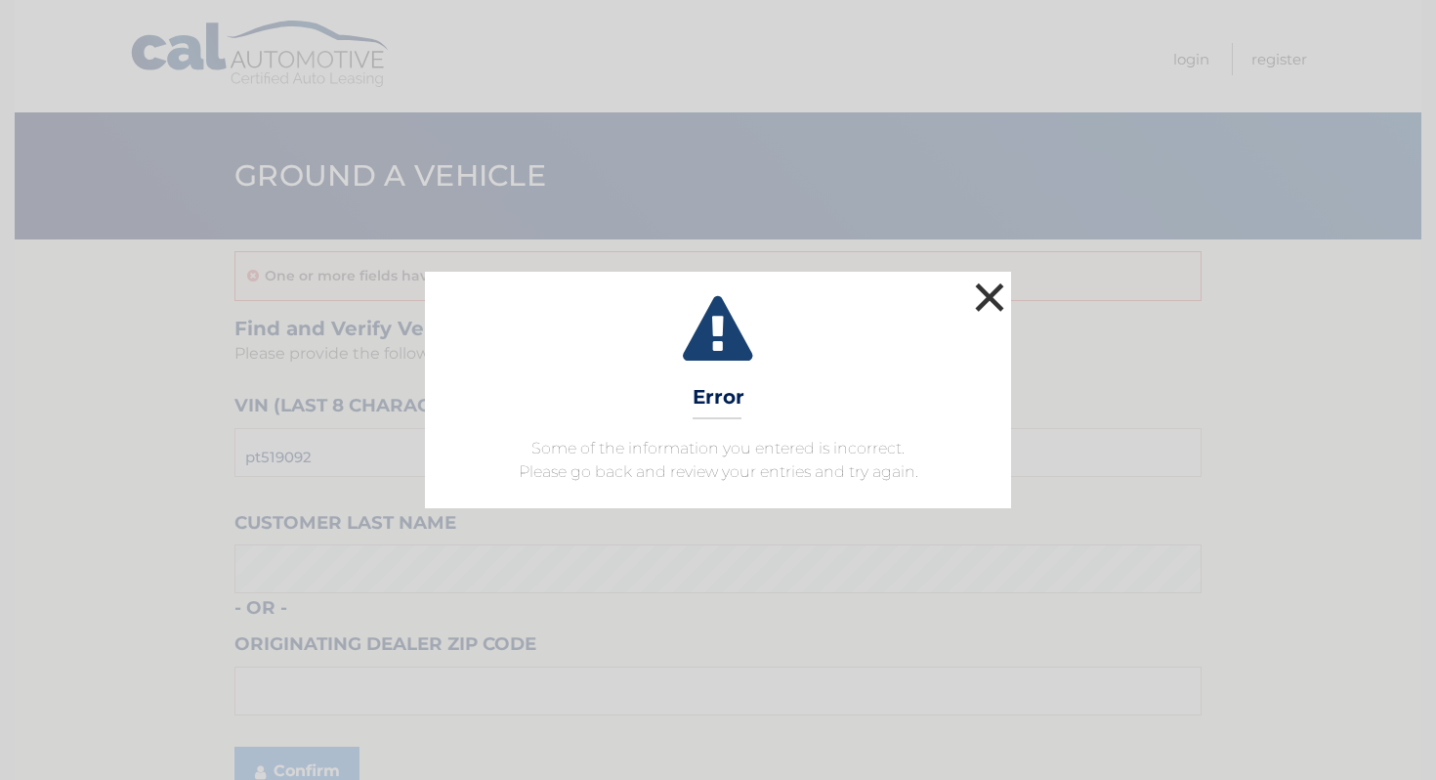
click at [990, 298] on button "×" at bounding box center [989, 296] width 39 height 39
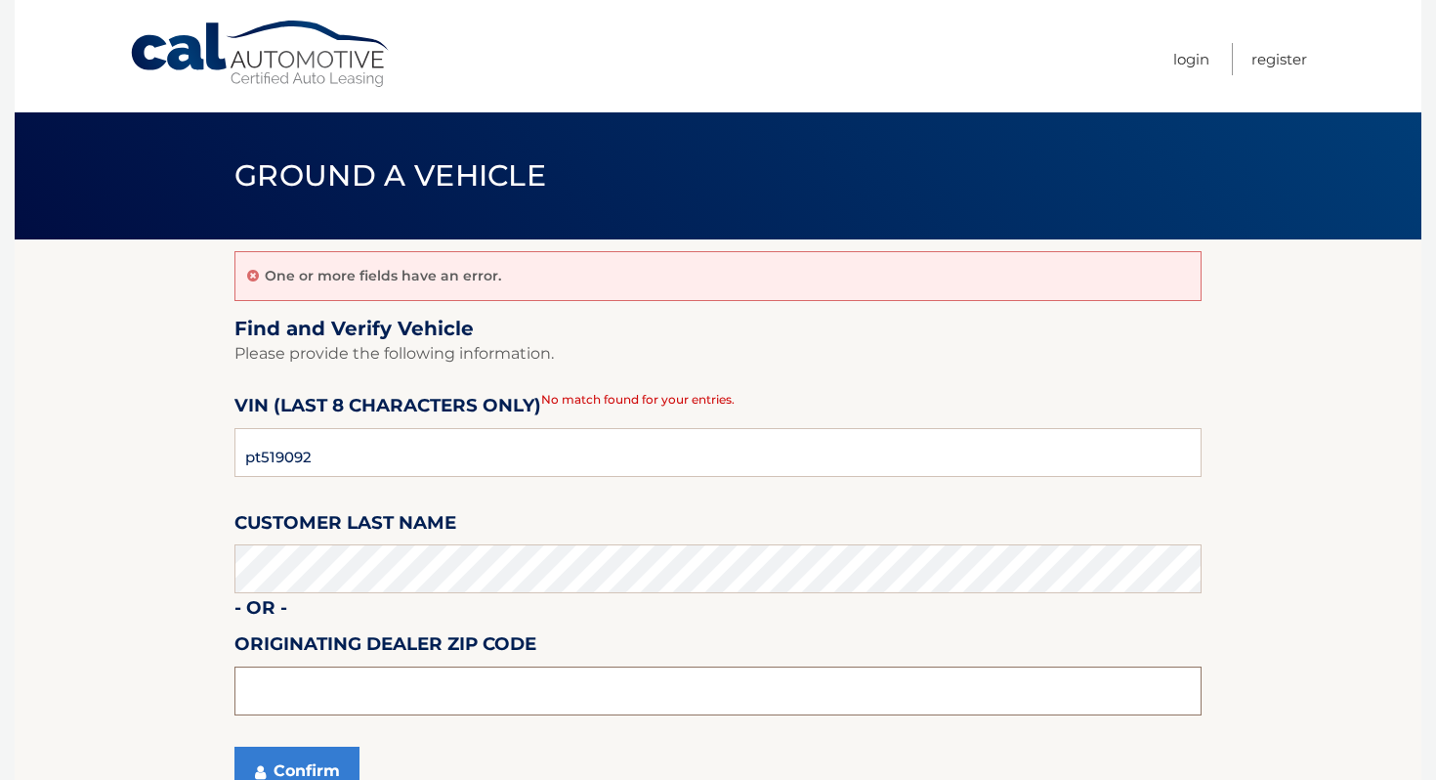
click at [410, 701] on input "text" at bounding box center [717, 690] width 967 height 49
type input "10305"
click at [325, 779] on button "Confirm" at bounding box center [296, 770] width 125 height 49
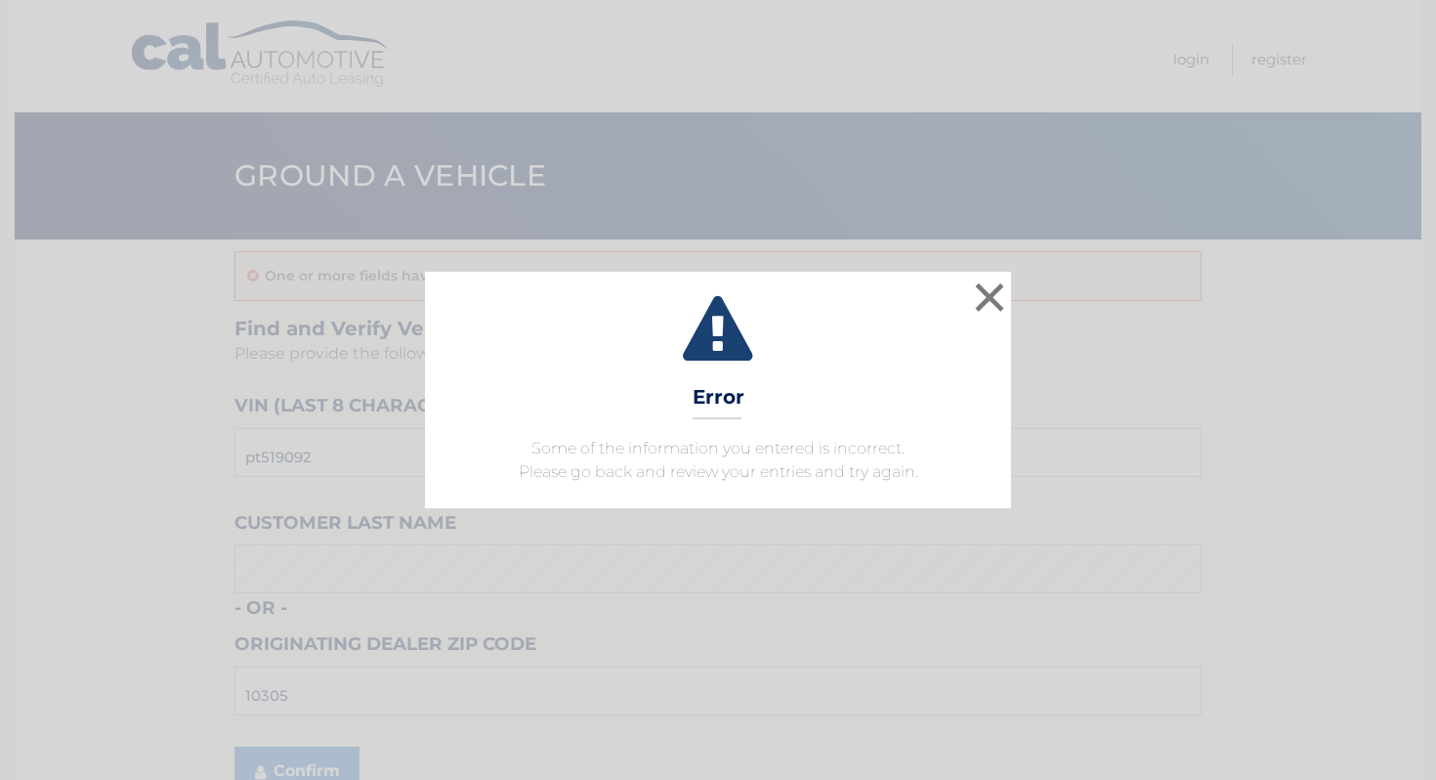
click at [962, 353] on icon at bounding box center [717, 331] width 537 height 70
click at [992, 309] on button "×" at bounding box center [989, 296] width 39 height 39
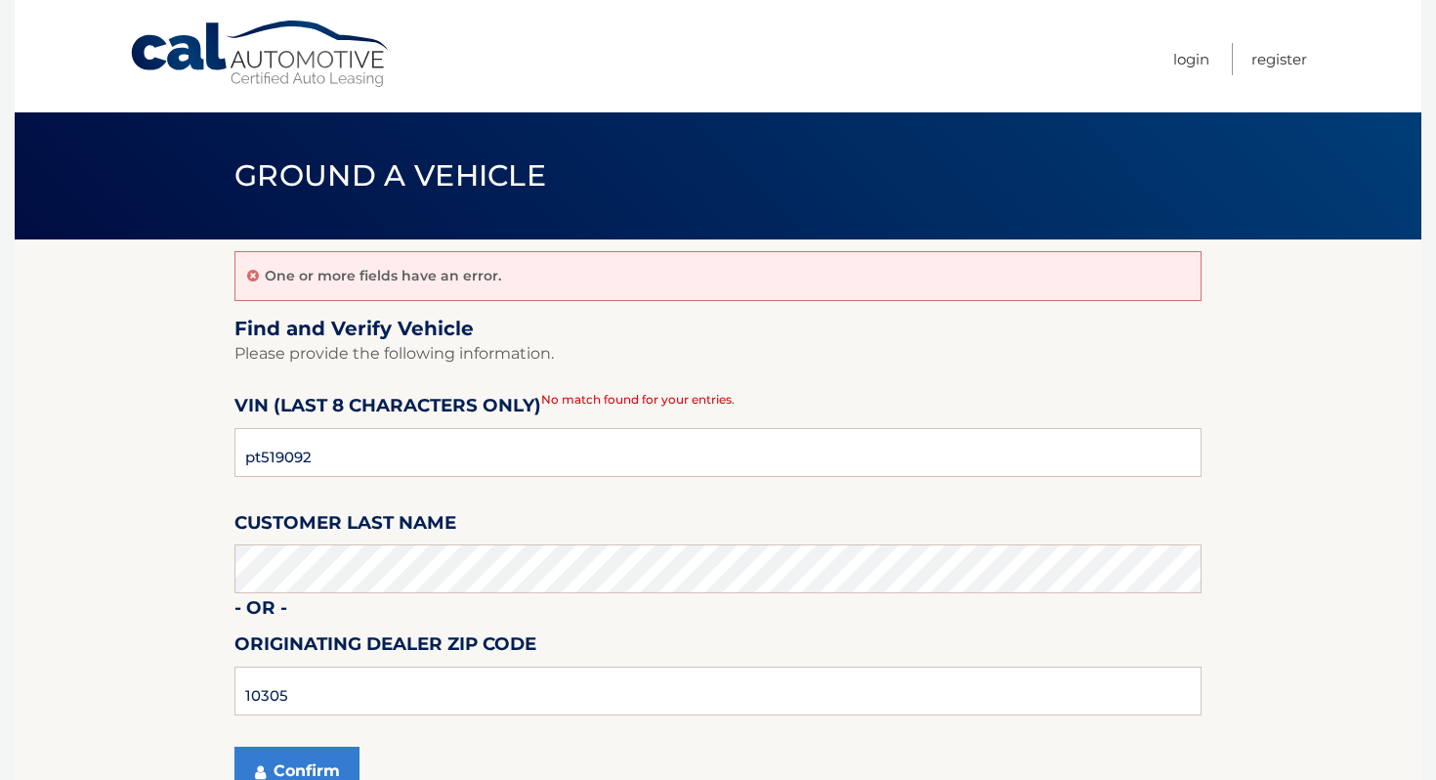
click at [292, 63] on link "Cal Automotive" at bounding box center [261, 54] width 264 height 69
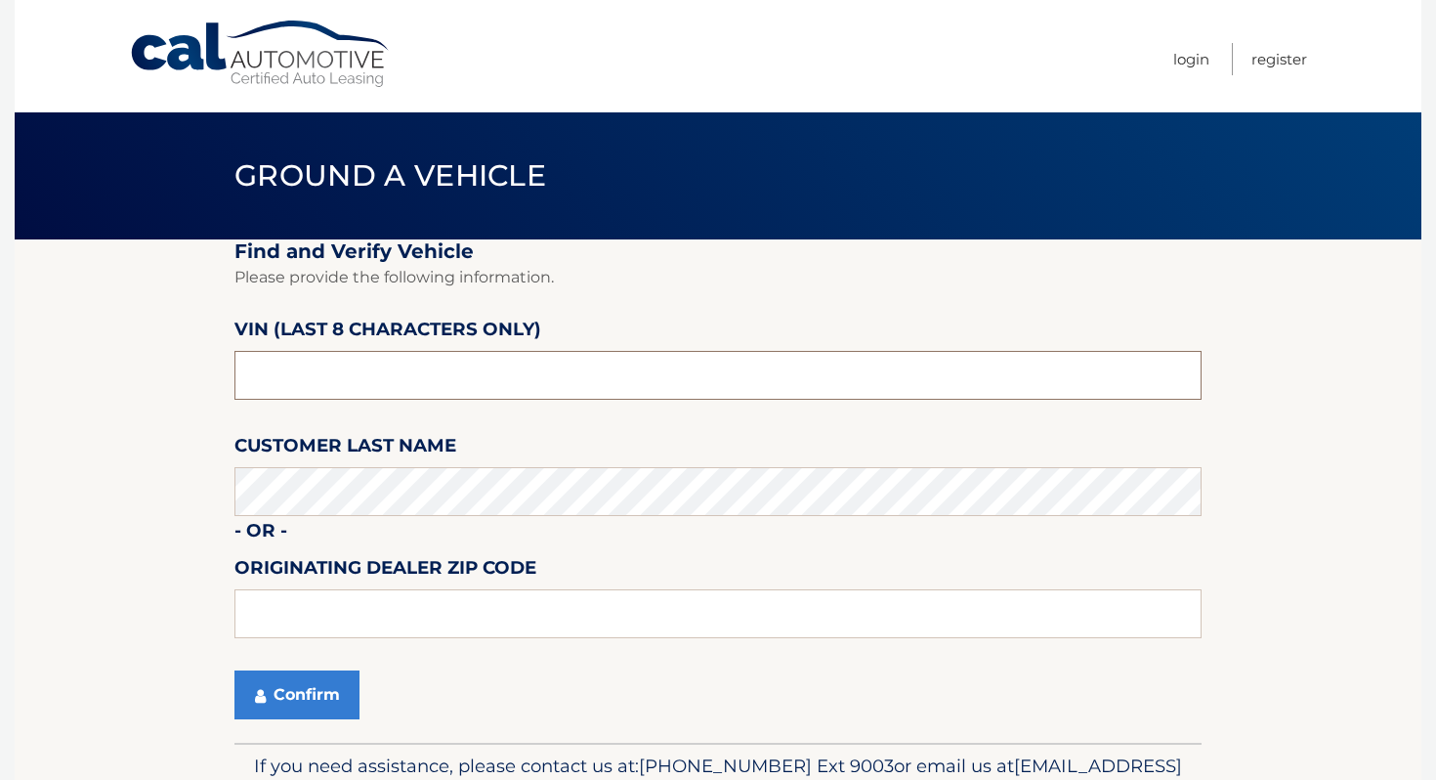
click at [429, 364] on input "text" at bounding box center [717, 375] width 967 height 49
type input "p*******"
type input "PT519092"
click at [588, 603] on input "text" at bounding box center [717, 613] width 967 height 49
type input "10306"
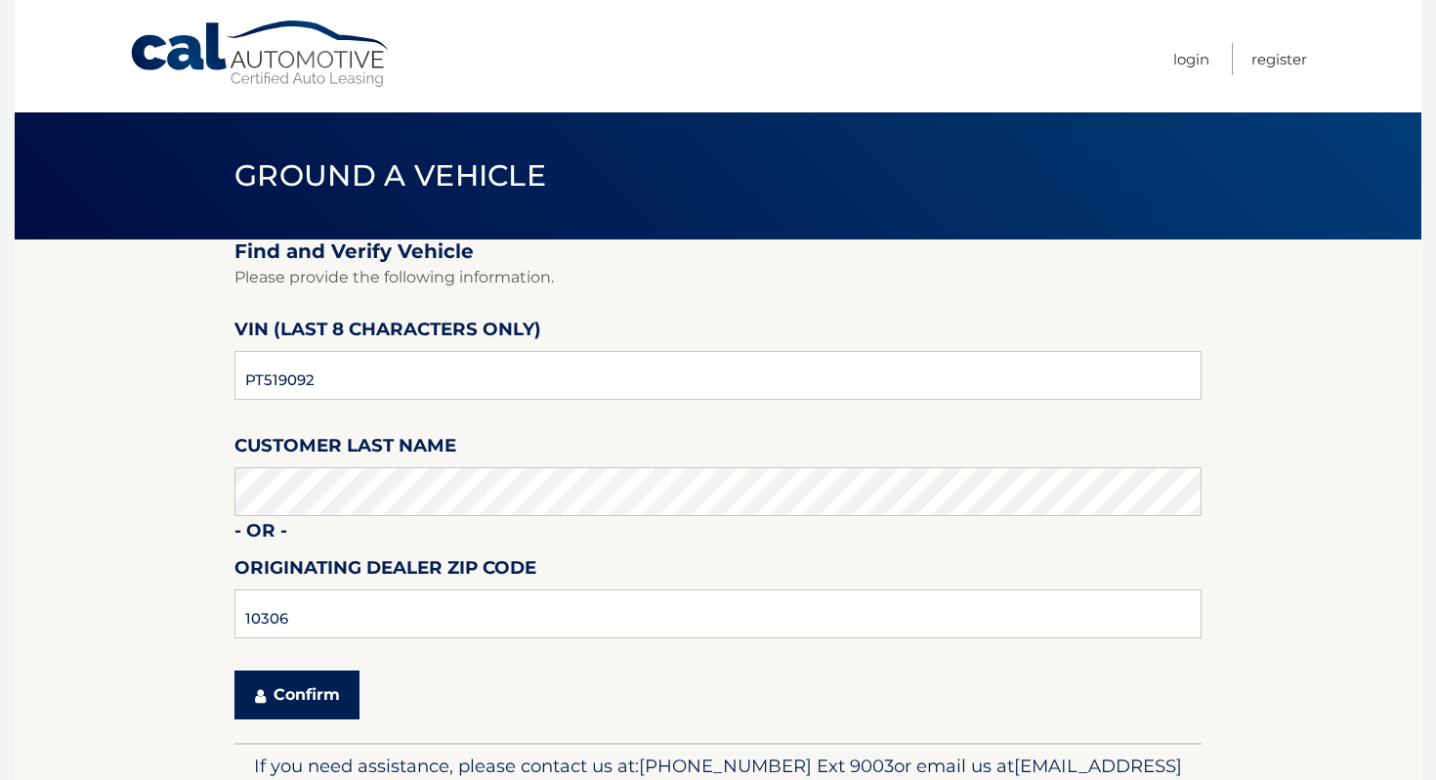
click at [270, 692] on button "Confirm" at bounding box center [296, 694] width 125 height 49
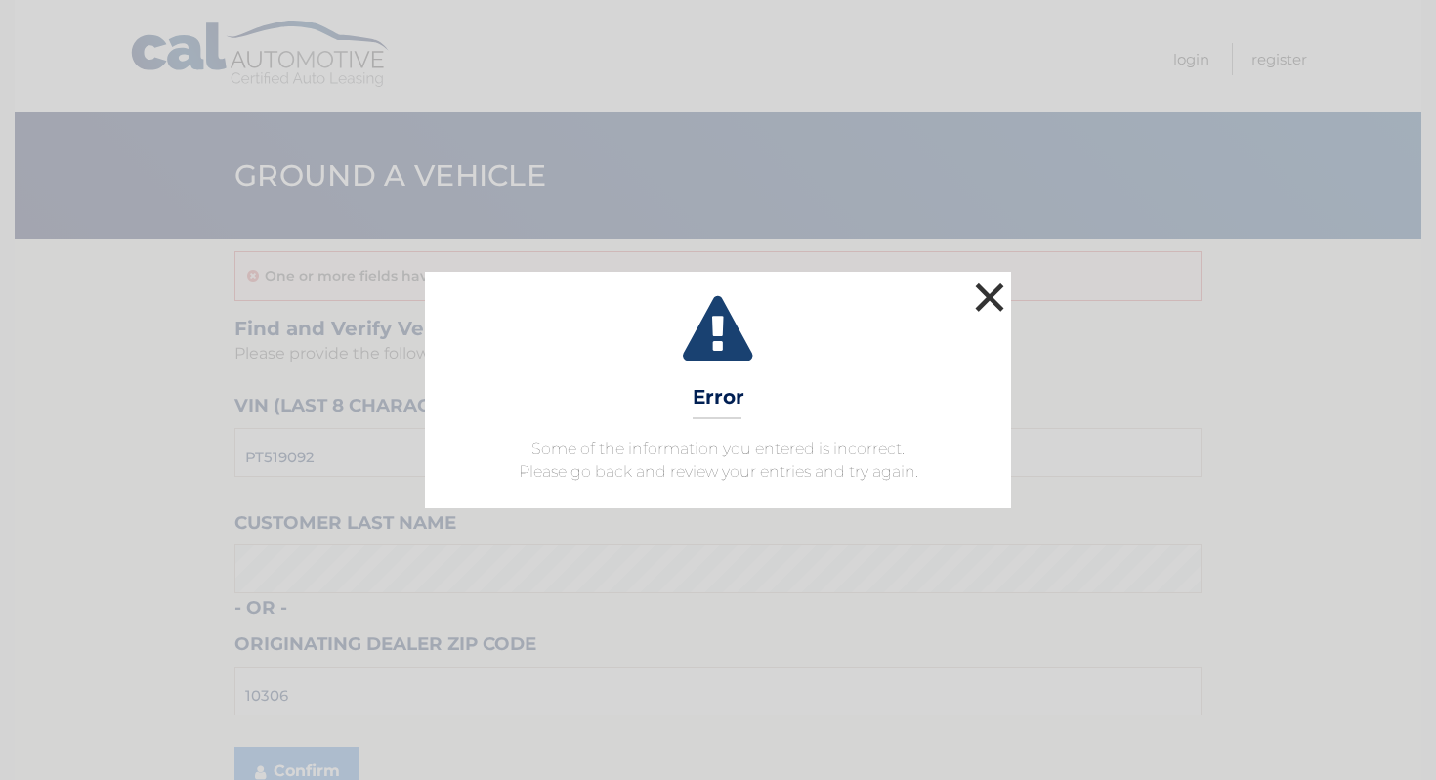
click at [986, 298] on button "×" at bounding box center [989, 296] width 39 height 39
